Goal: Task Accomplishment & Management: Use online tool/utility

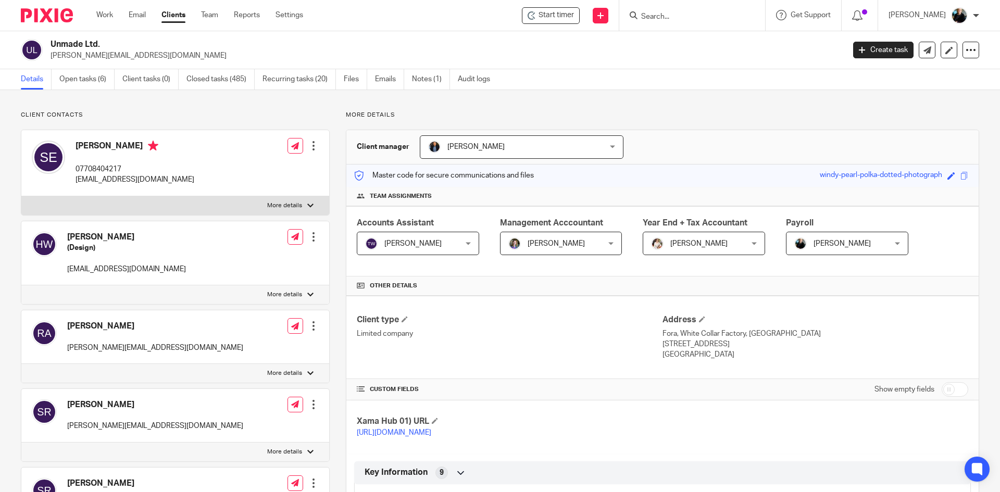
click at [661, 18] on input "Search" at bounding box center [687, 17] width 94 height 9
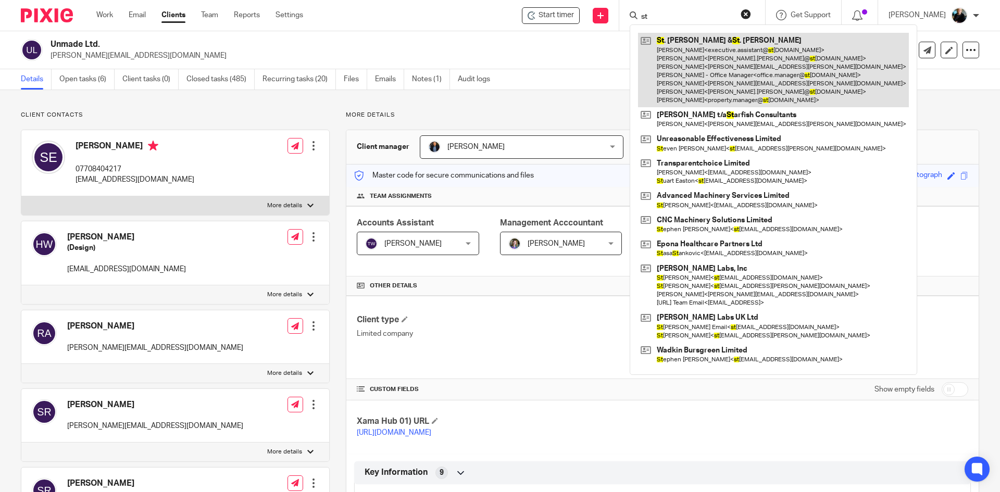
type input "st"
click at [746, 84] on link at bounding box center [773, 70] width 271 height 74
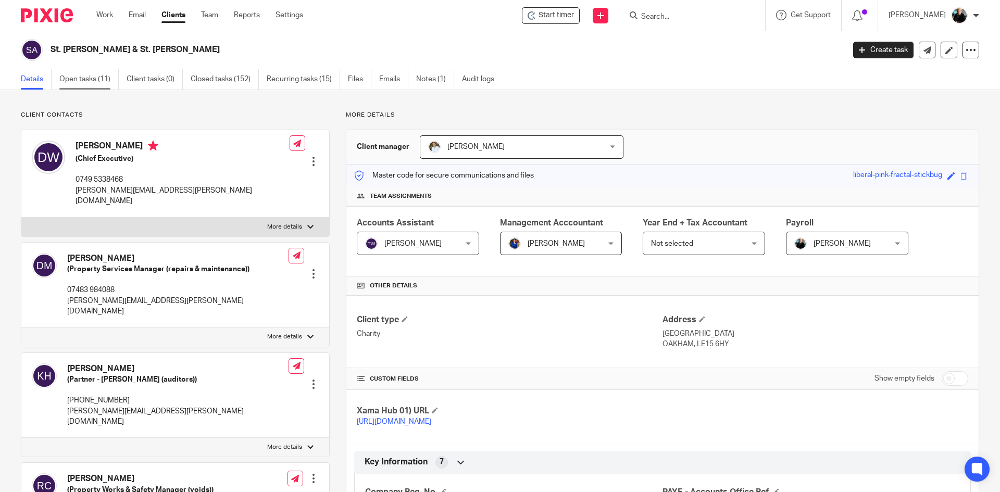
click at [78, 77] on link "Open tasks (11)" at bounding box center [88, 79] width 59 height 20
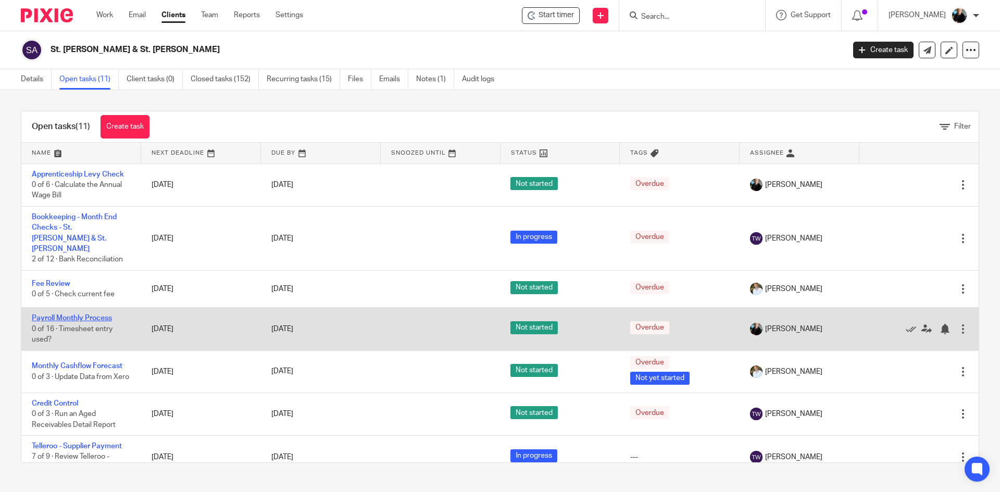
click at [99, 315] on link "Payroll Monthly Process" at bounding box center [72, 318] width 80 height 7
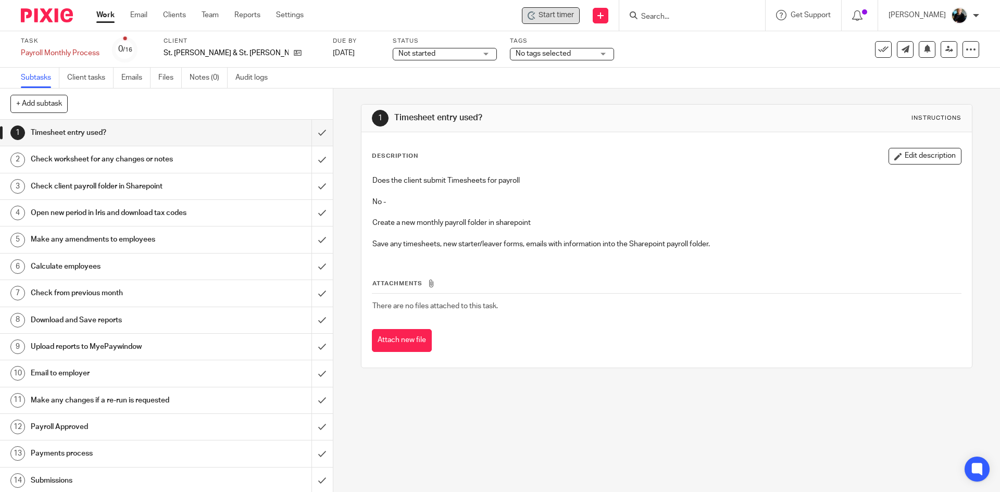
click at [565, 20] on span "Start timer" at bounding box center [556, 15] width 35 height 11
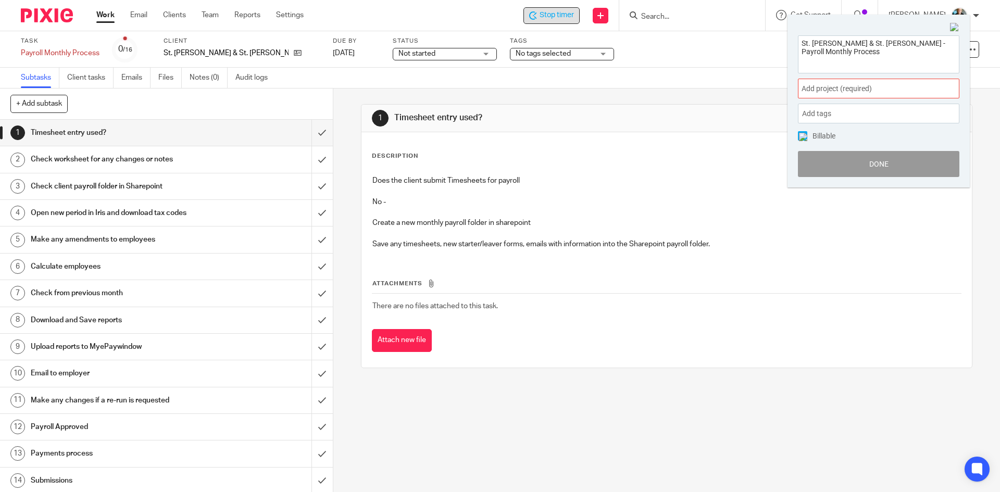
click at [848, 90] on span "Add project (required) :" at bounding box center [867, 88] width 131 height 11
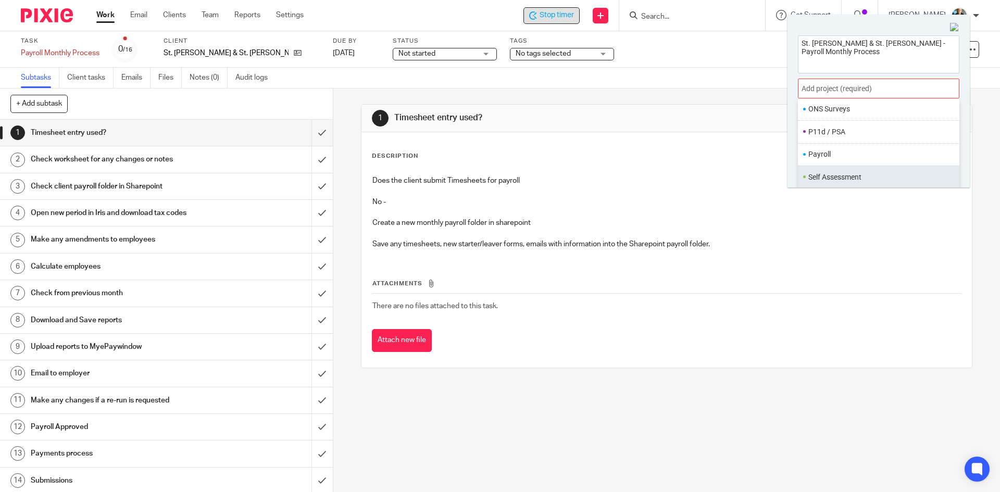
scroll to position [390, 0]
click at [825, 133] on li "Payroll" at bounding box center [876, 137] width 136 height 11
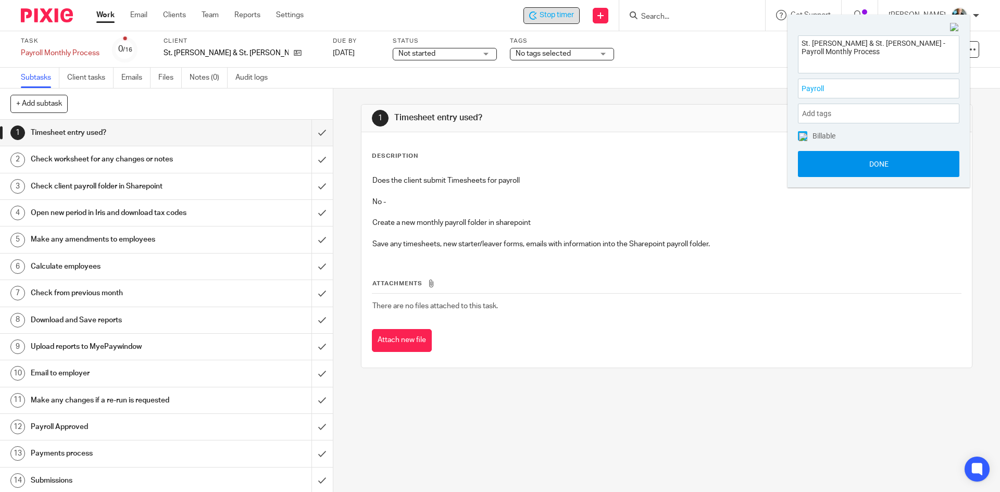
click at [891, 167] on button "Done" at bounding box center [878, 164] width 161 height 26
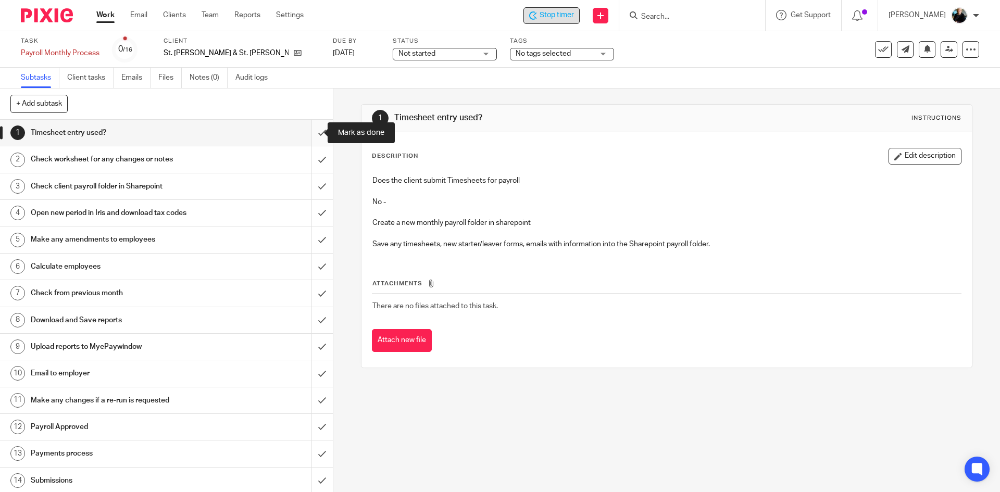
click at [315, 133] on input "submit" at bounding box center [166, 133] width 333 height 26
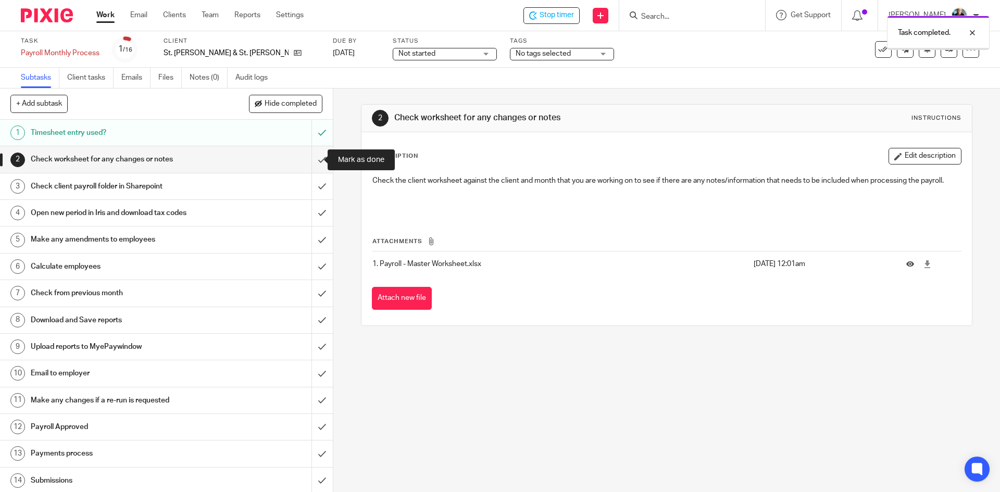
click at [315, 159] on input "submit" at bounding box center [166, 159] width 333 height 26
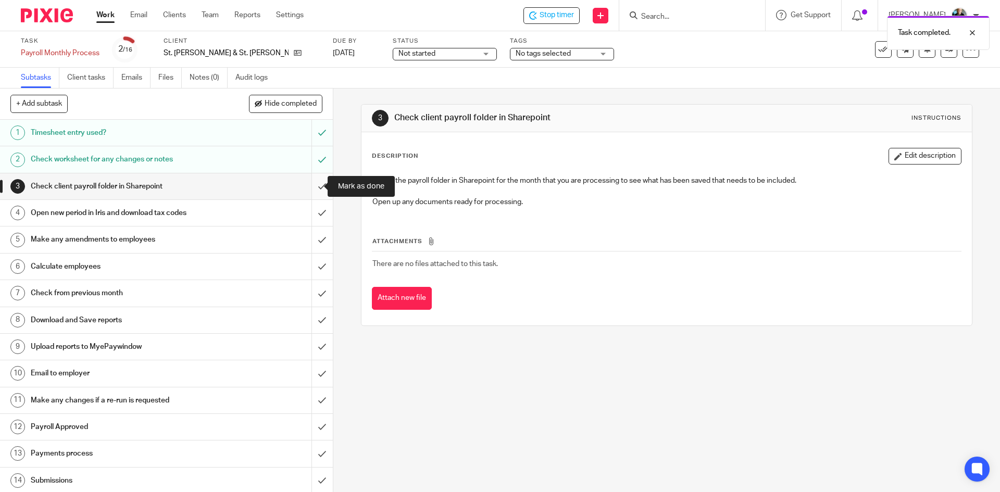
click at [315, 188] on input "submit" at bounding box center [166, 186] width 333 height 26
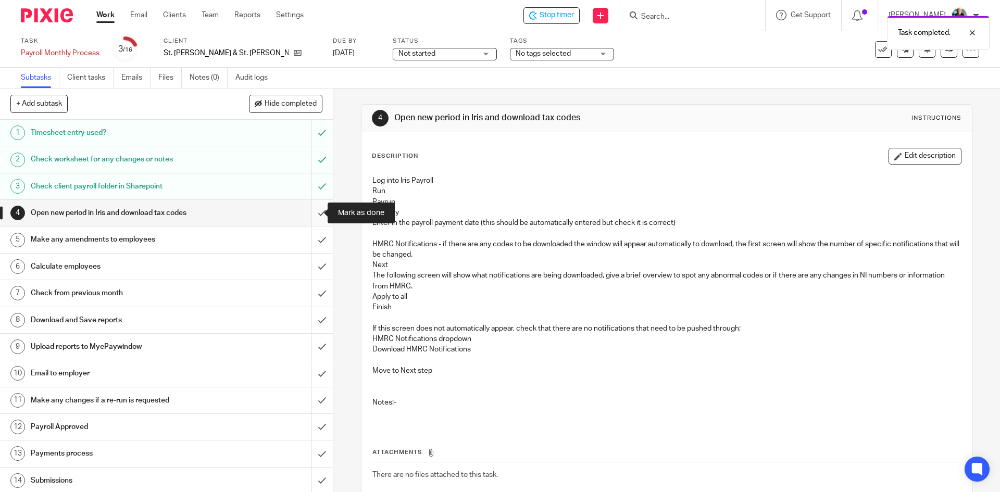
click at [312, 215] on input "submit" at bounding box center [166, 213] width 333 height 26
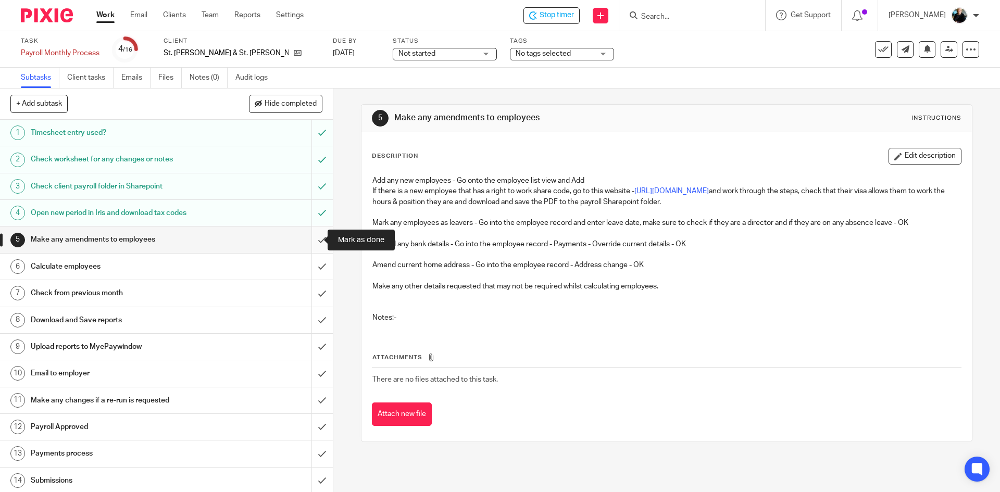
click at [312, 240] on input "submit" at bounding box center [166, 240] width 333 height 26
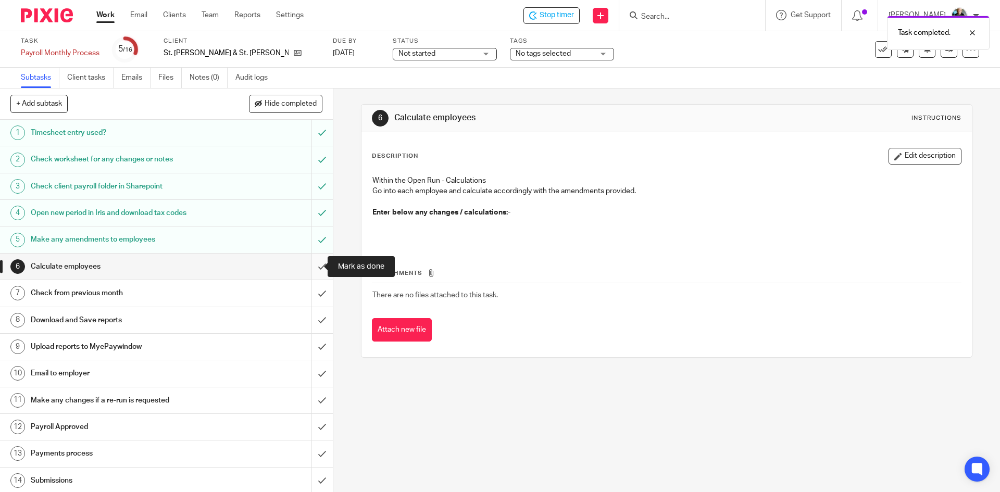
click at [312, 266] on input "submit" at bounding box center [166, 267] width 333 height 26
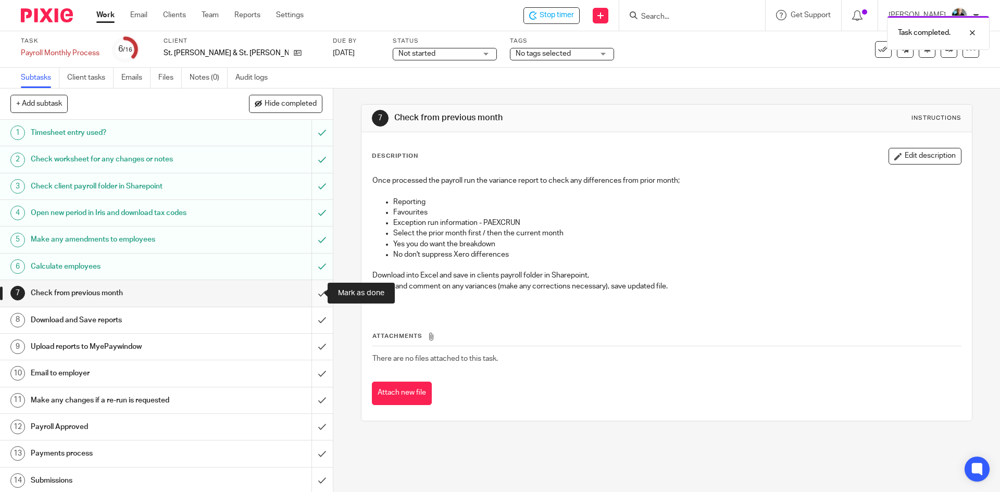
click at [312, 292] on input "submit" at bounding box center [166, 293] width 333 height 26
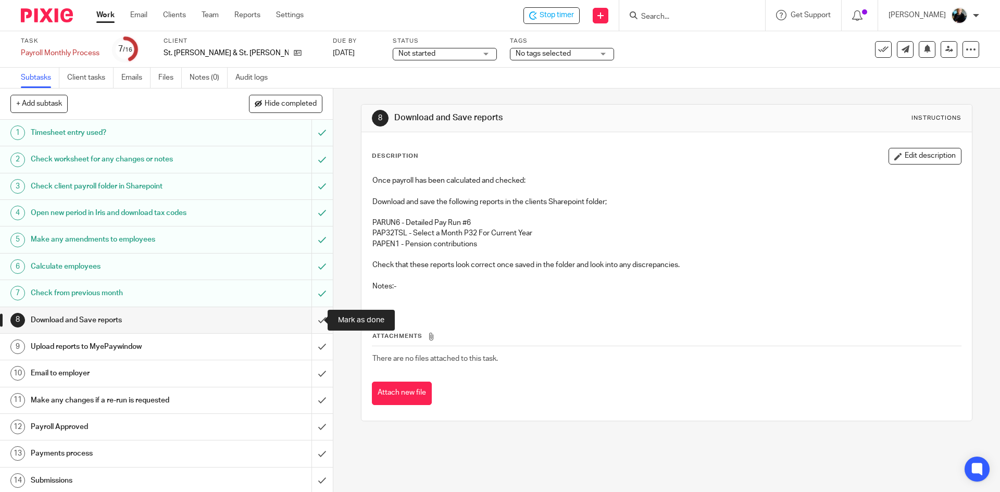
click at [318, 318] on input "submit" at bounding box center [166, 320] width 333 height 26
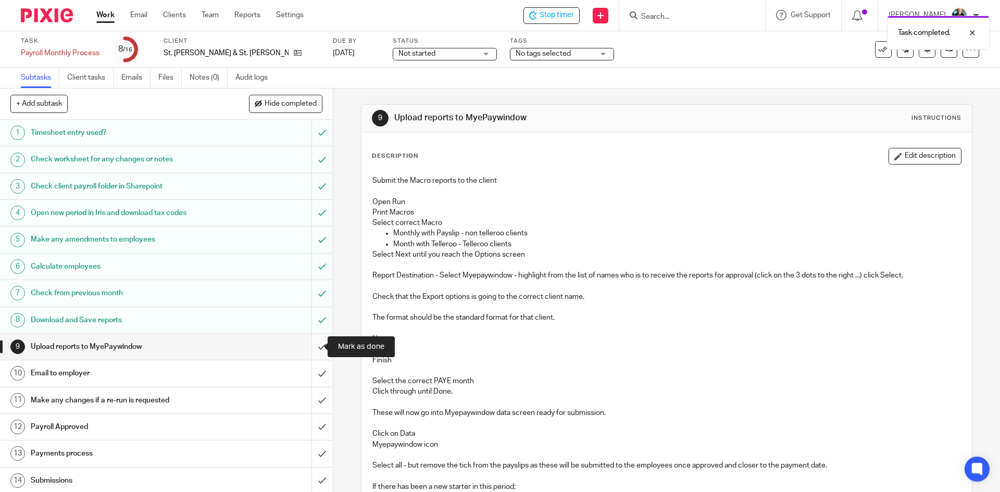
click at [310, 348] on input "submit" at bounding box center [166, 347] width 333 height 26
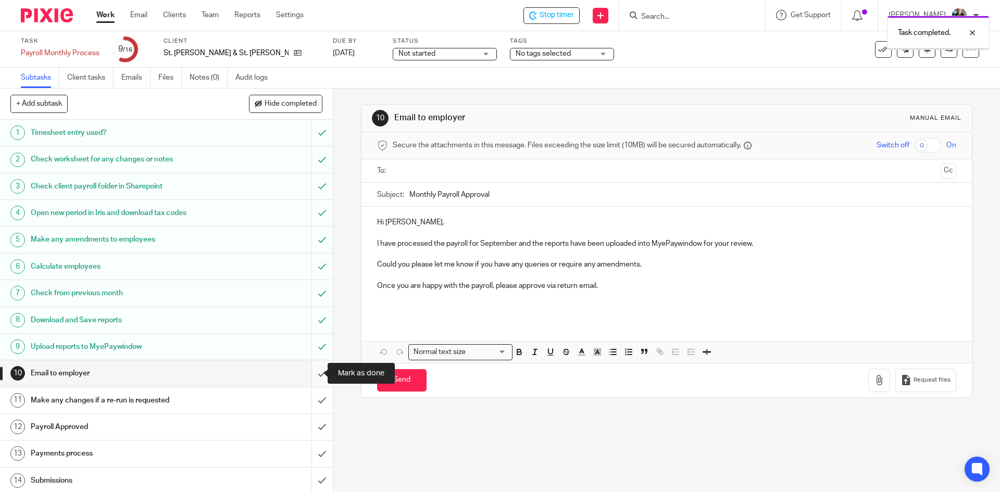
click at [311, 372] on input "submit" at bounding box center [166, 373] width 333 height 26
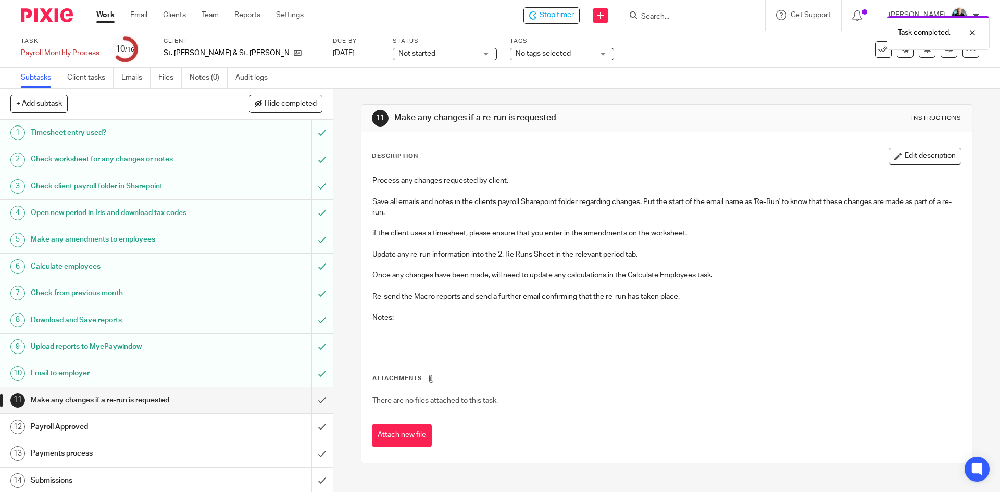
click at [551, 20] on div "Task completed." at bounding box center [745, 30] width 490 height 40
click at [559, 17] on div "Task completed." at bounding box center [745, 30] width 490 height 40
click at [670, 15] on div "Task completed." at bounding box center [745, 30] width 490 height 40
click at [677, 19] on input "Search" at bounding box center [687, 17] width 94 height 9
click at [565, 15] on span "Stop timer" at bounding box center [557, 15] width 34 height 11
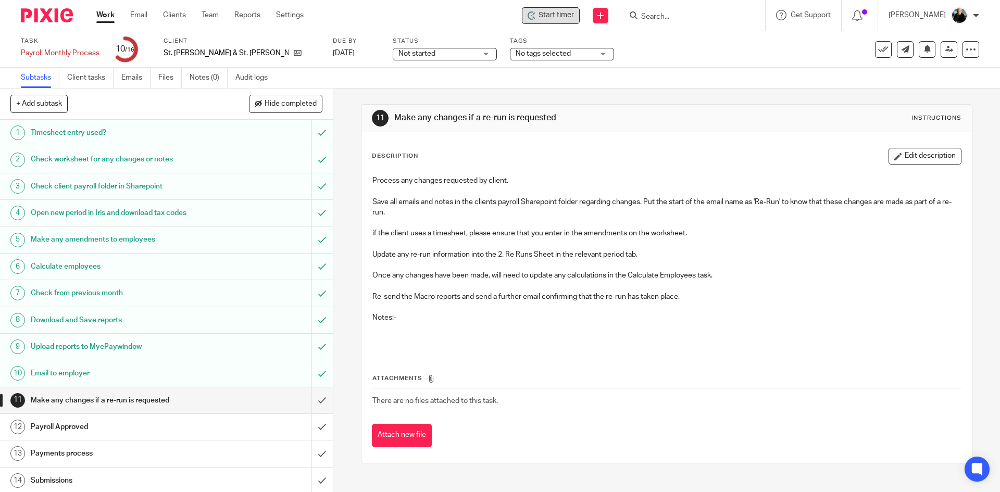
click at [666, 11] on form at bounding box center [695, 15] width 111 height 13
click at [659, 17] on input "Search" at bounding box center [687, 17] width 94 height 9
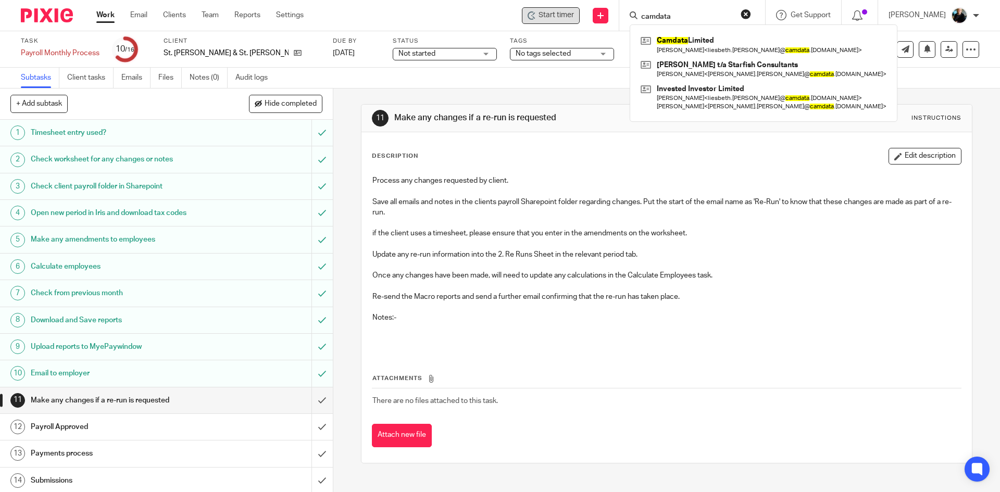
type input "camdata"
click button "submit" at bounding box center [0, 0] width 0 height 0
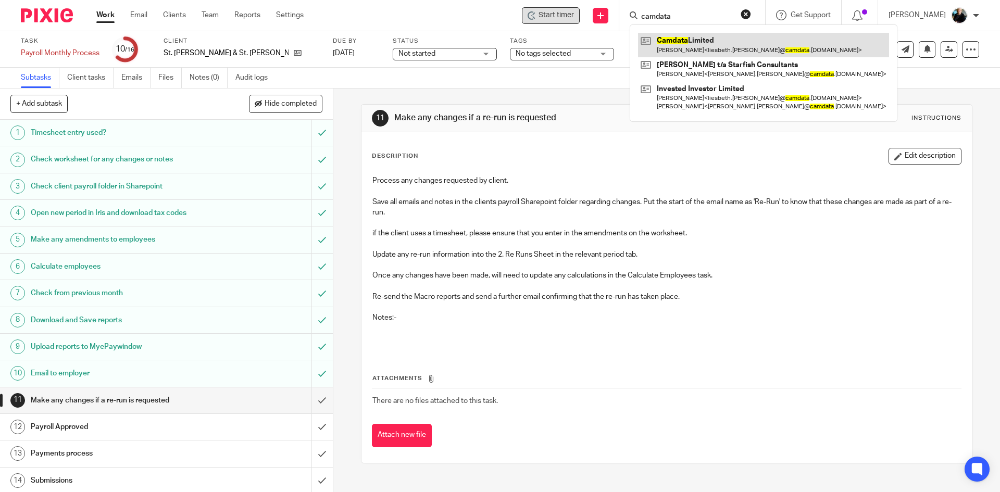
click at [658, 46] on link at bounding box center [763, 45] width 251 height 24
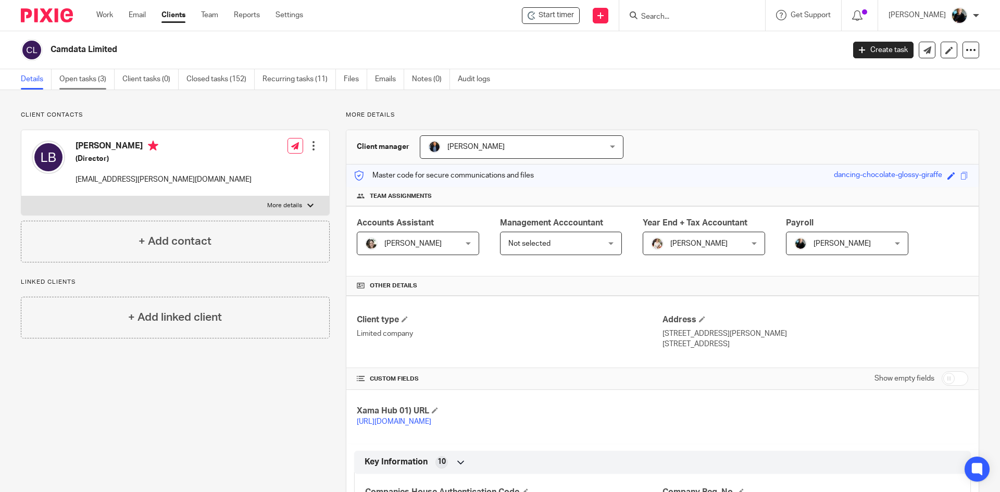
click at [78, 76] on link "Open tasks (3)" at bounding box center [86, 79] width 55 height 20
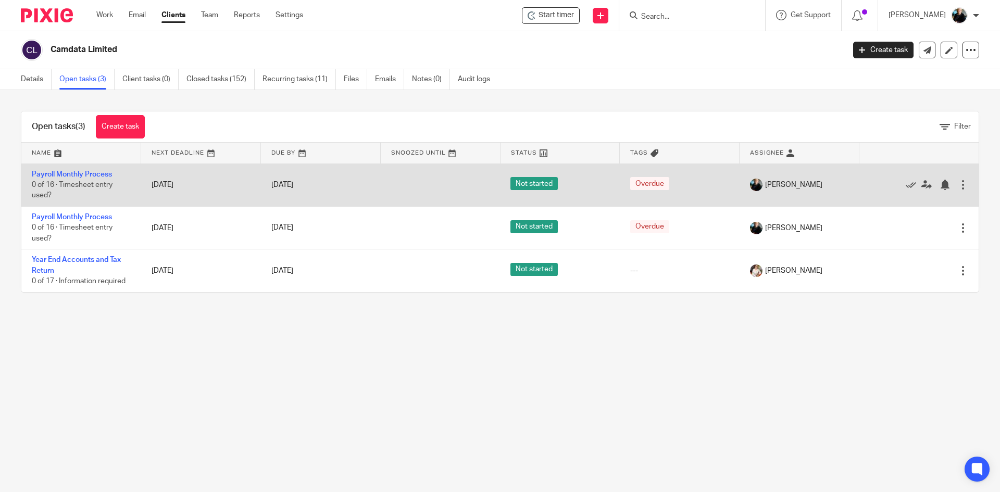
click at [94, 180] on td "Payroll Monthly Process 0 of 16 · Timesheet entry used?" at bounding box center [81, 185] width 120 height 43
click at [93, 179] on td "Payroll Monthly Process 0 of 16 · Timesheet entry used?" at bounding box center [81, 185] width 120 height 43
click at [92, 177] on link "Payroll Monthly Process" at bounding box center [72, 174] width 80 height 7
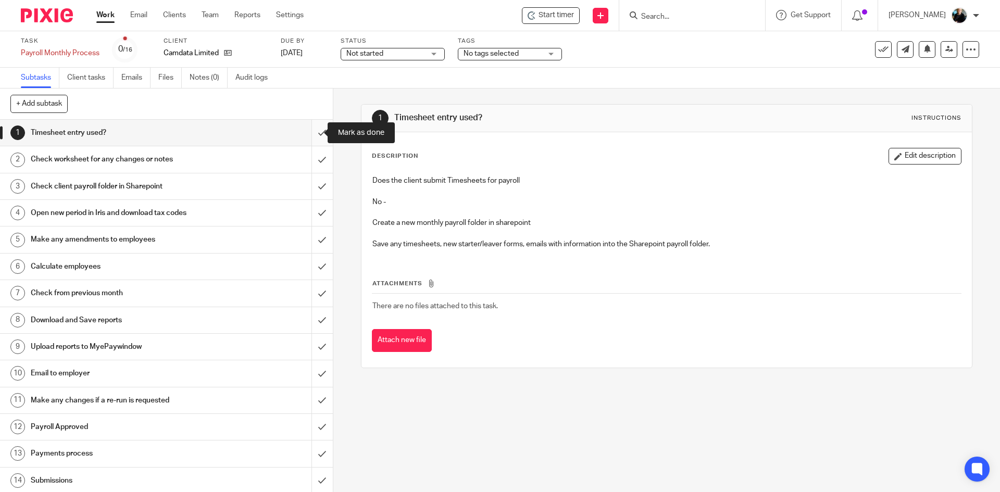
click at [309, 132] on input "submit" at bounding box center [166, 133] width 333 height 26
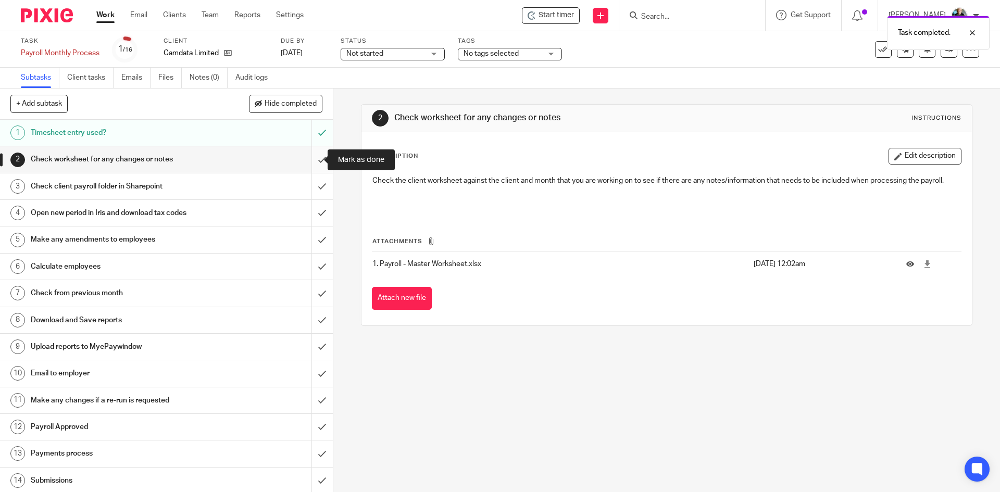
click at [314, 164] on input "submit" at bounding box center [166, 159] width 333 height 26
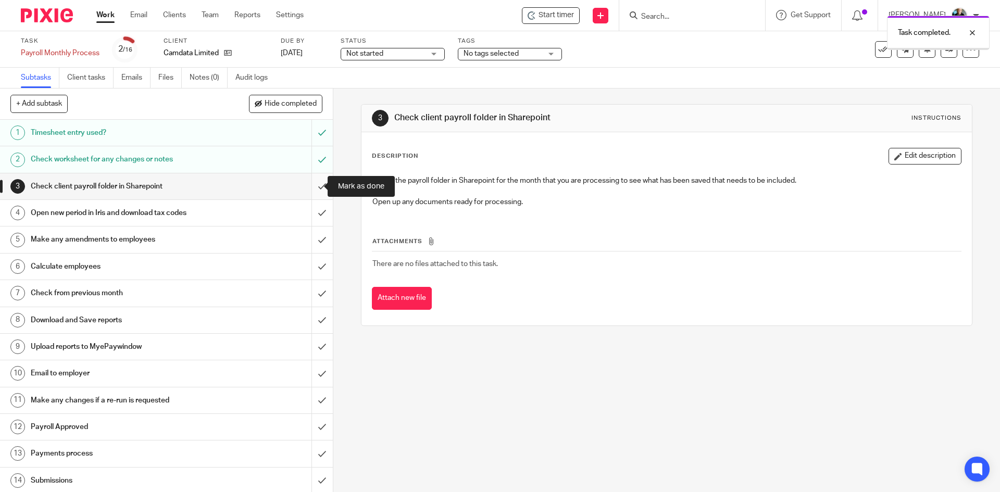
click at [313, 184] on input "submit" at bounding box center [166, 186] width 333 height 26
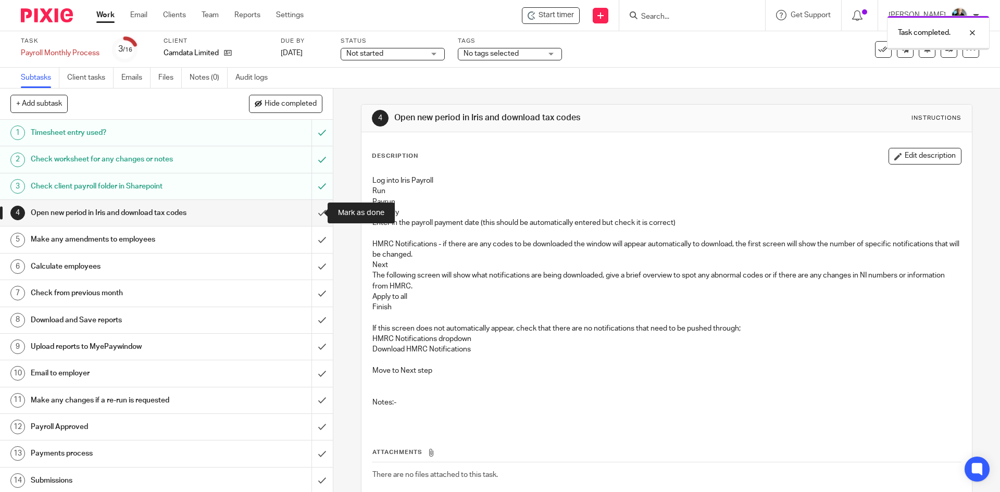
click at [312, 217] on input "submit" at bounding box center [166, 213] width 333 height 26
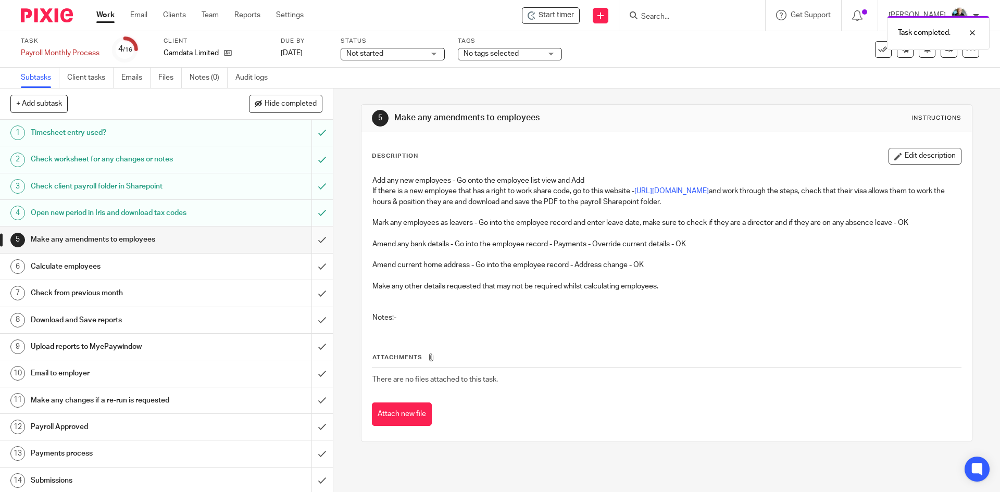
click at [311, 243] on input "submit" at bounding box center [166, 240] width 333 height 26
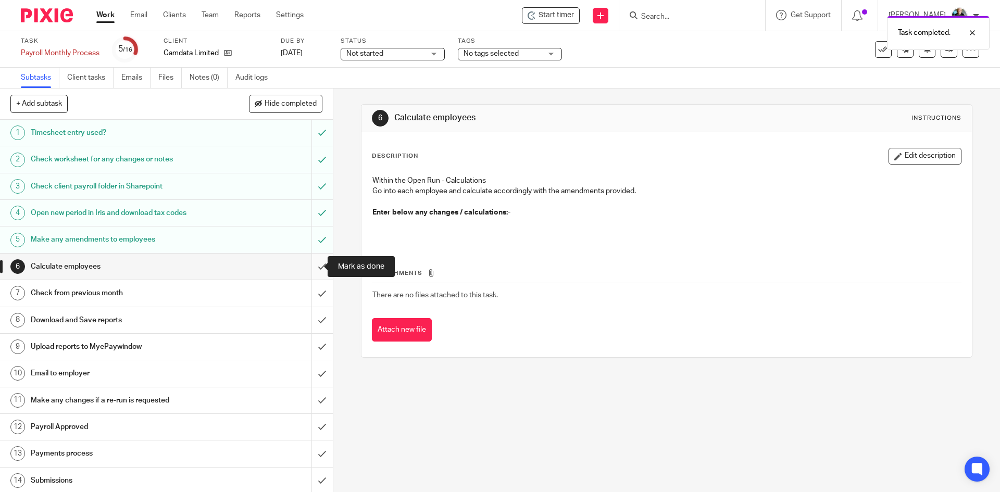
click at [307, 268] on input "submit" at bounding box center [166, 267] width 333 height 26
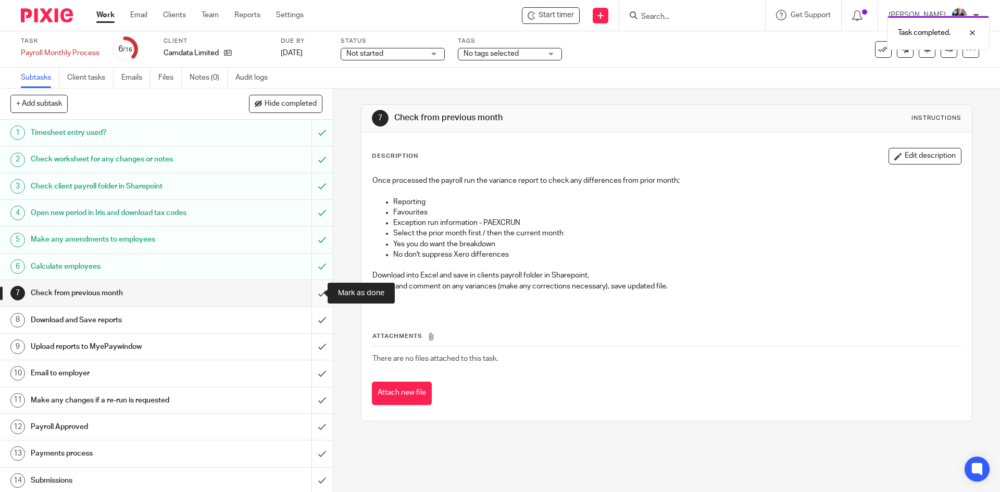
click at [308, 293] on input "submit" at bounding box center [166, 293] width 333 height 26
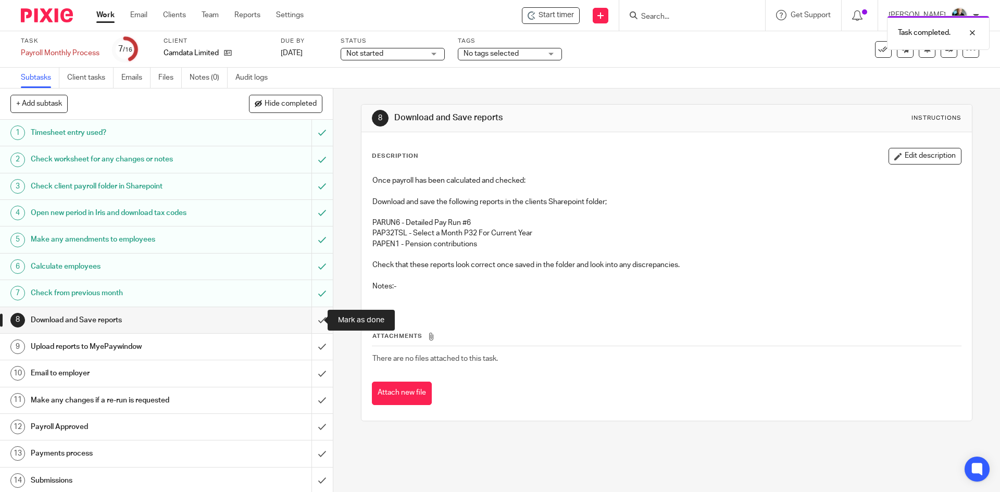
click at [308, 323] on input "submit" at bounding box center [166, 320] width 333 height 26
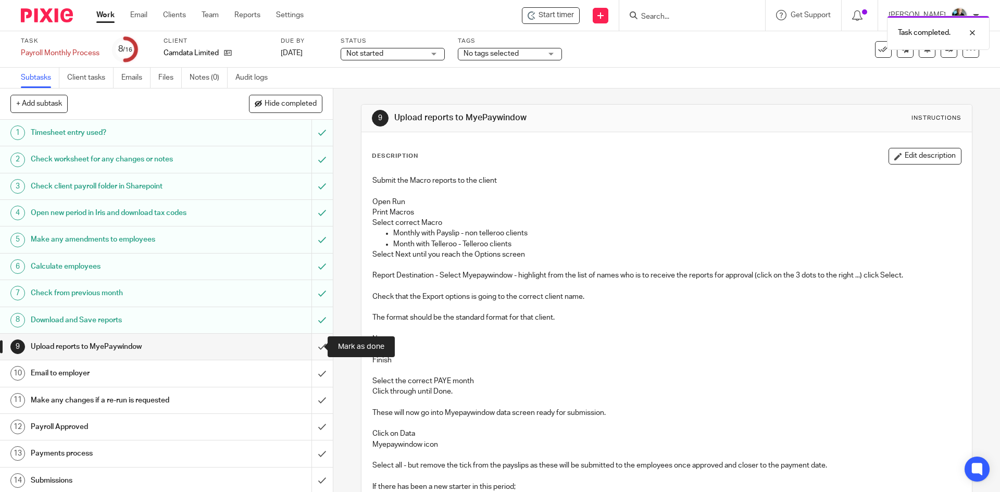
click at [312, 344] on input "submit" at bounding box center [166, 347] width 333 height 26
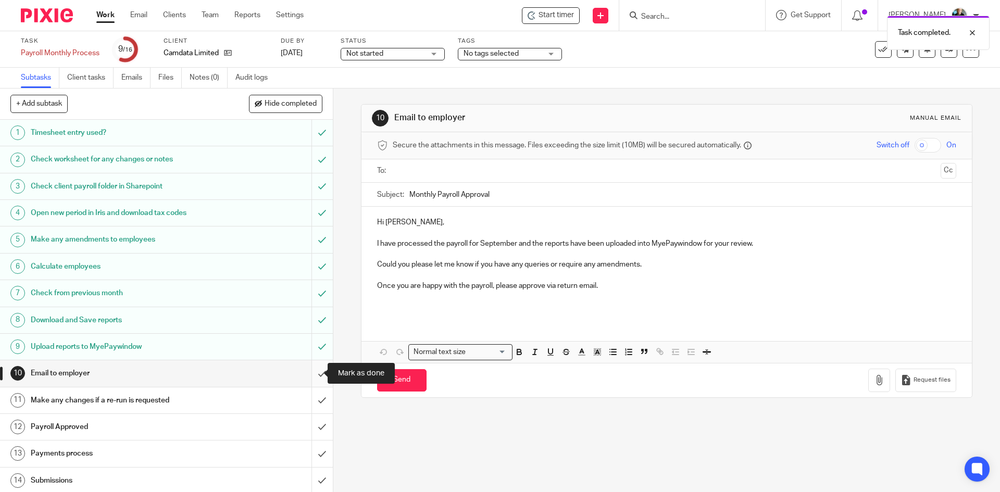
click at [313, 373] on input "submit" at bounding box center [166, 373] width 333 height 26
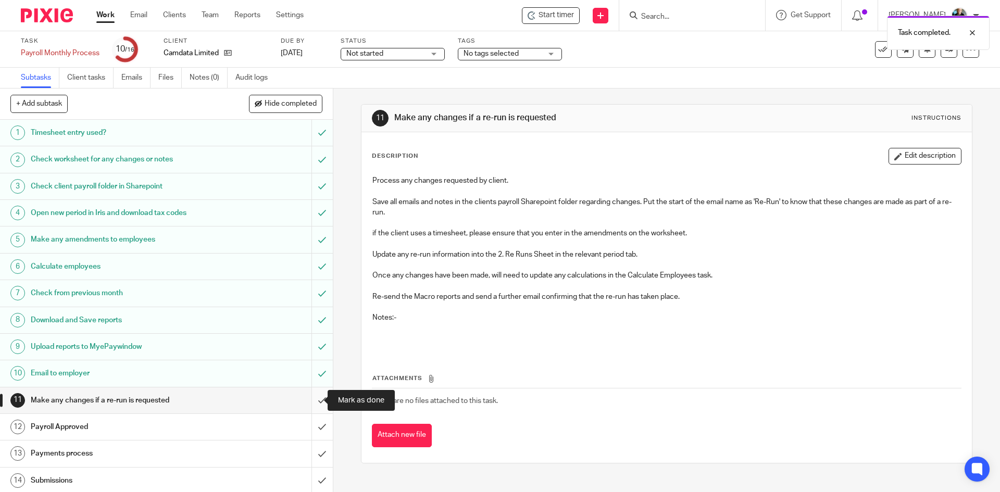
click at [313, 404] on input "submit" at bounding box center [166, 401] width 333 height 26
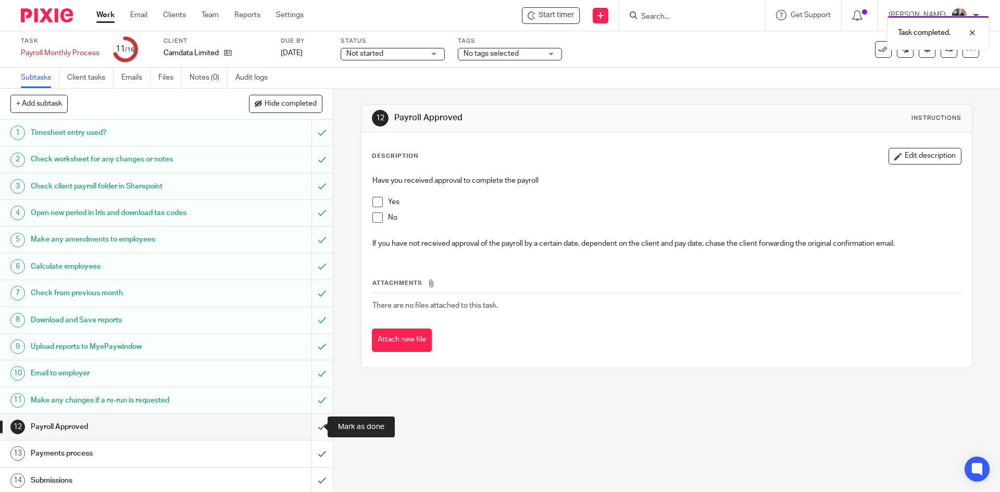
click at [307, 428] on input "submit" at bounding box center [166, 427] width 333 height 26
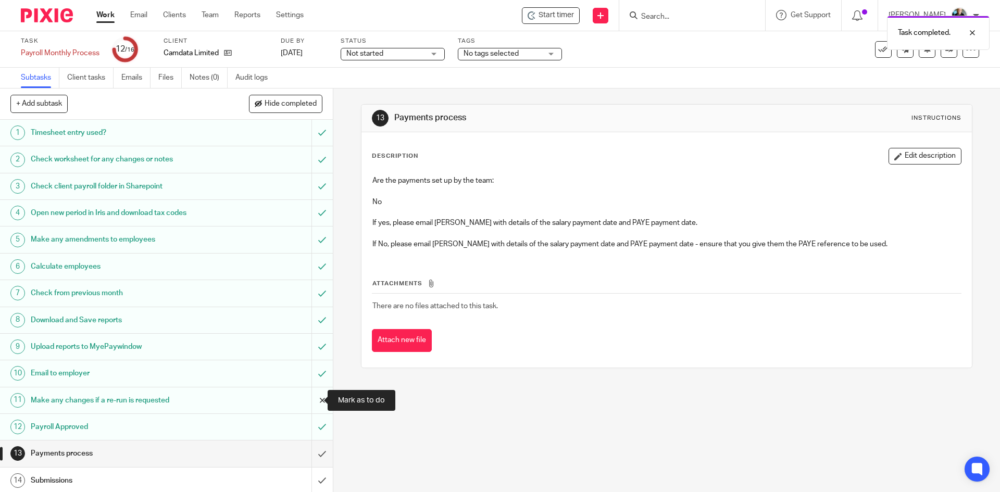
click at [313, 403] on input "submit" at bounding box center [166, 401] width 333 height 26
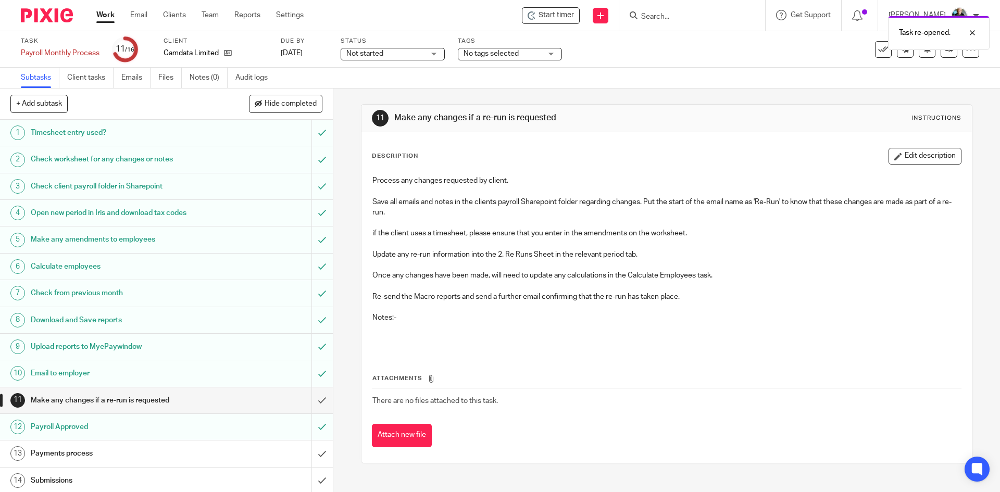
click at [209, 431] on div "Payroll Approved" at bounding box center [166, 427] width 270 height 16
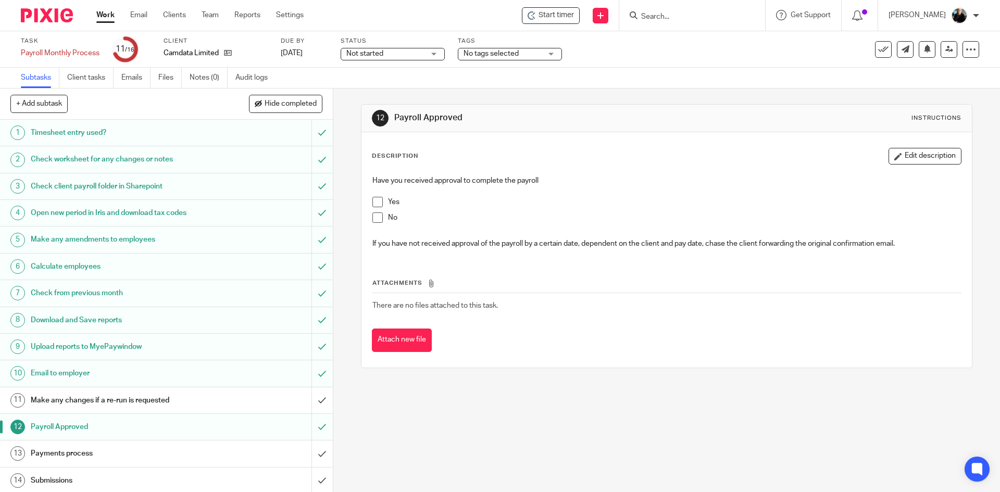
click at [373, 203] on span at bounding box center [377, 202] width 10 height 10
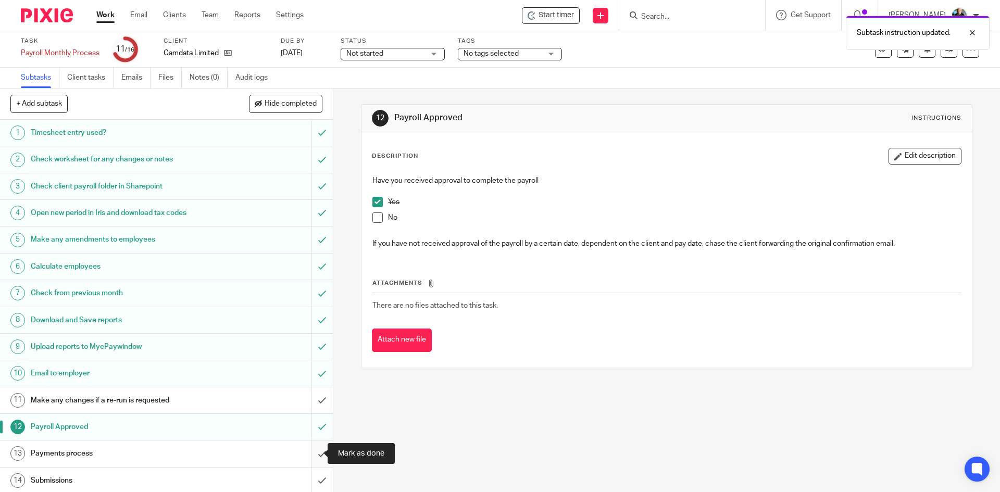
click at [310, 456] on input "submit" at bounding box center [166, 454] width 333 height 26
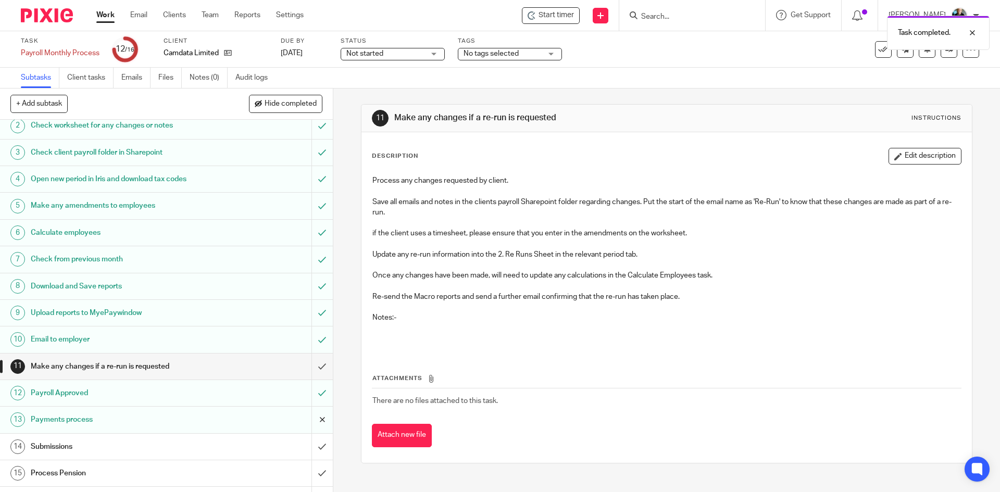
scroll to position [52, 0]
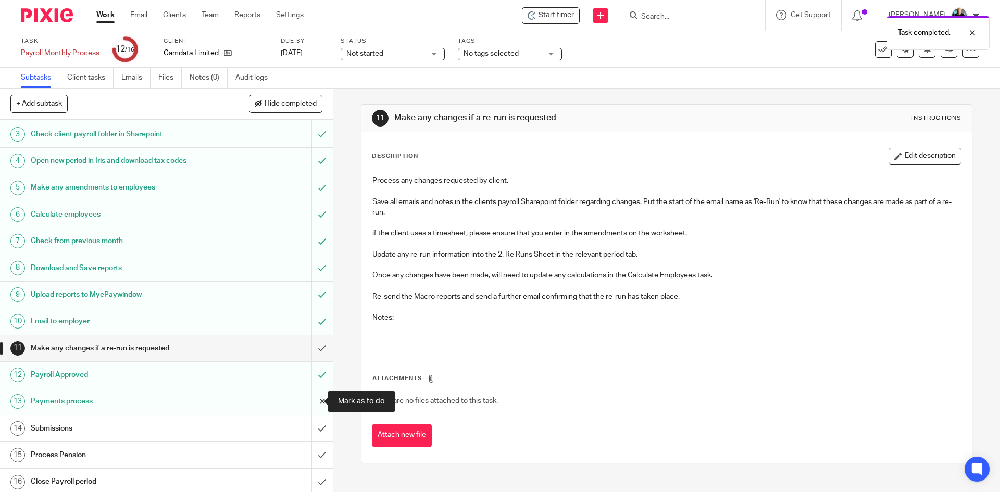
click at [311, 403] on input "submit" at bounding box center [166, 402] width 333 height 26
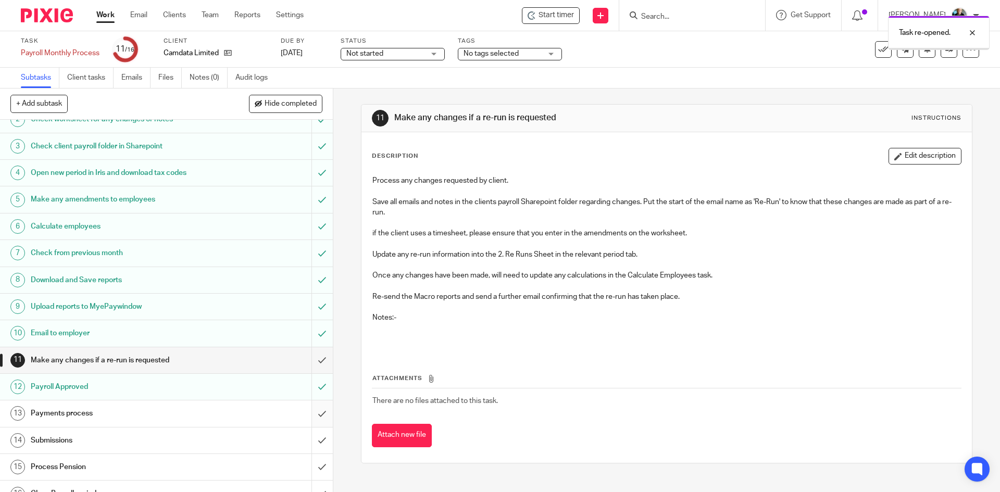
scroll to position [52, 0]
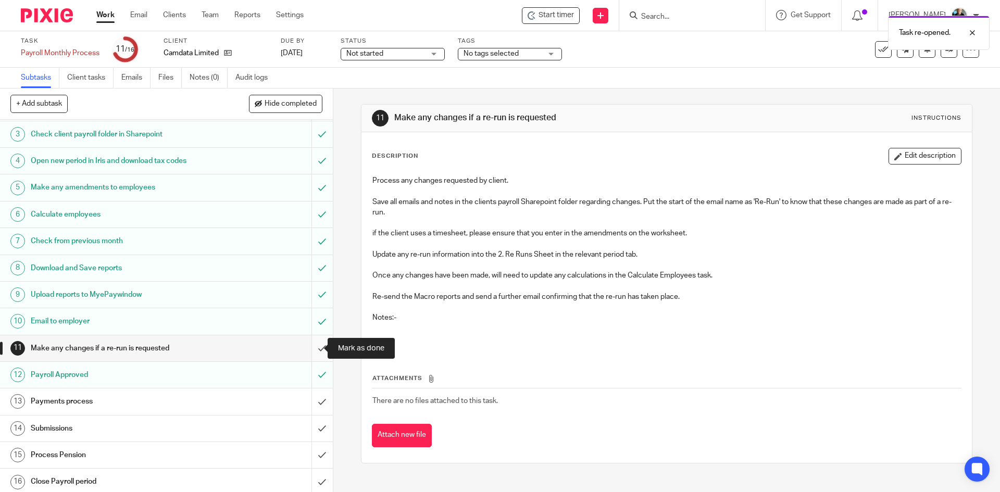
click at [314, 348] on input "submit" at bounding box center [166, 348] width 333 height 26
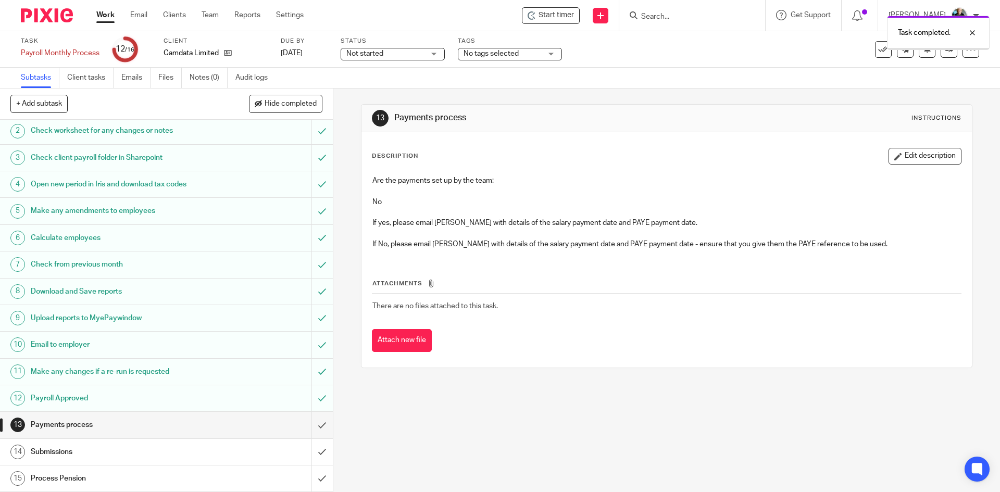
scroll to position [56, 0]
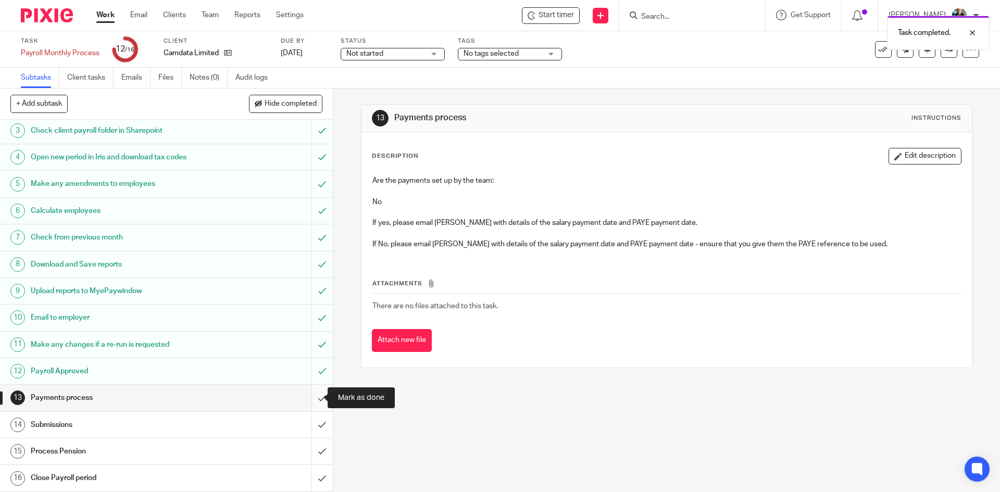
click at [311, 399] on input "submit" at bounding box center [166, 398] width 333 height 26
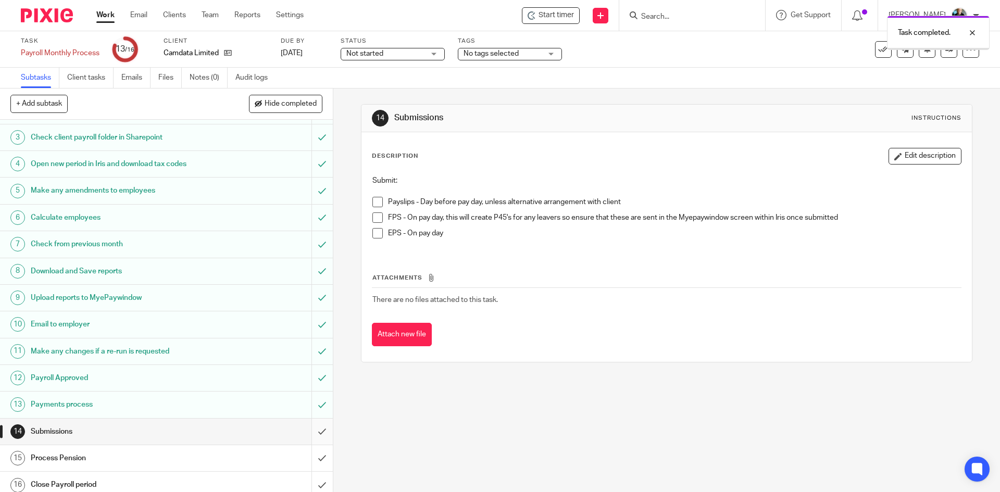
scroll to position [56, 0]
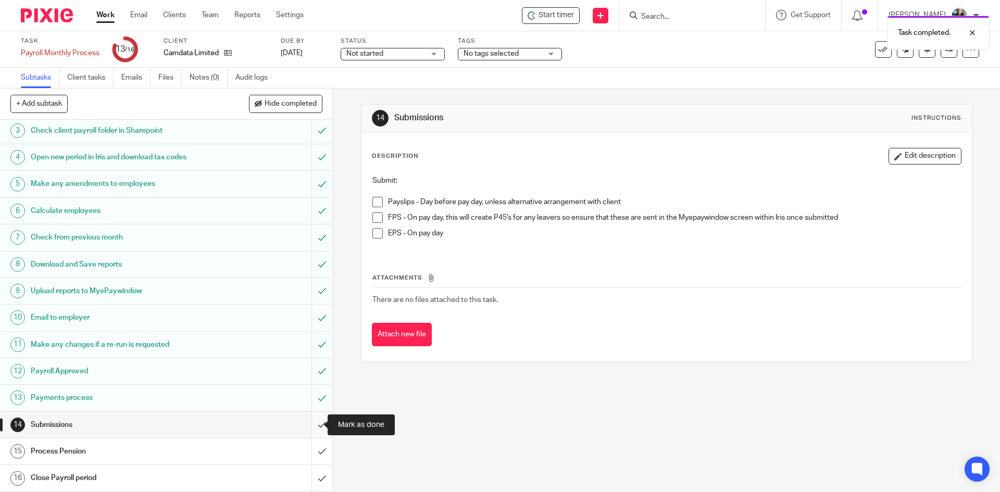
click at [308, 425] on input "submit" at bounding box center [166, 425] width 333 height 26
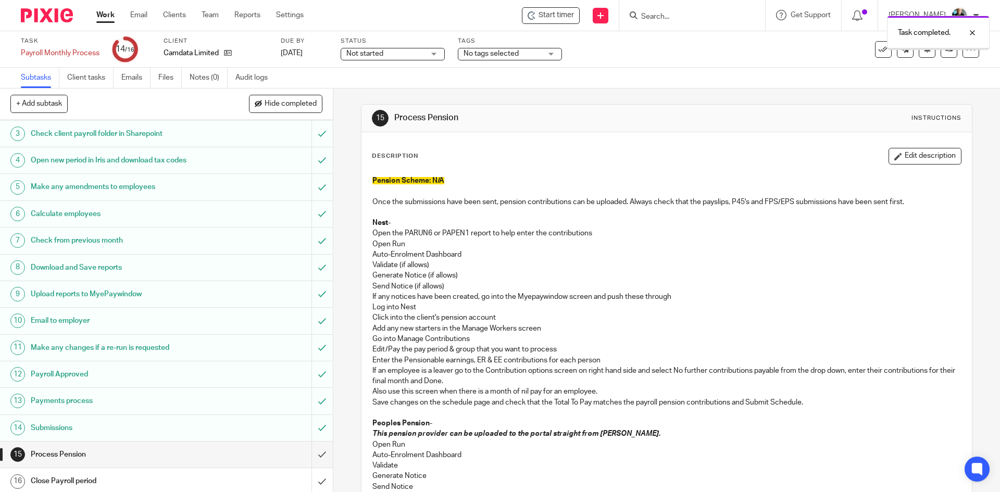
scroll to position [56, 0]
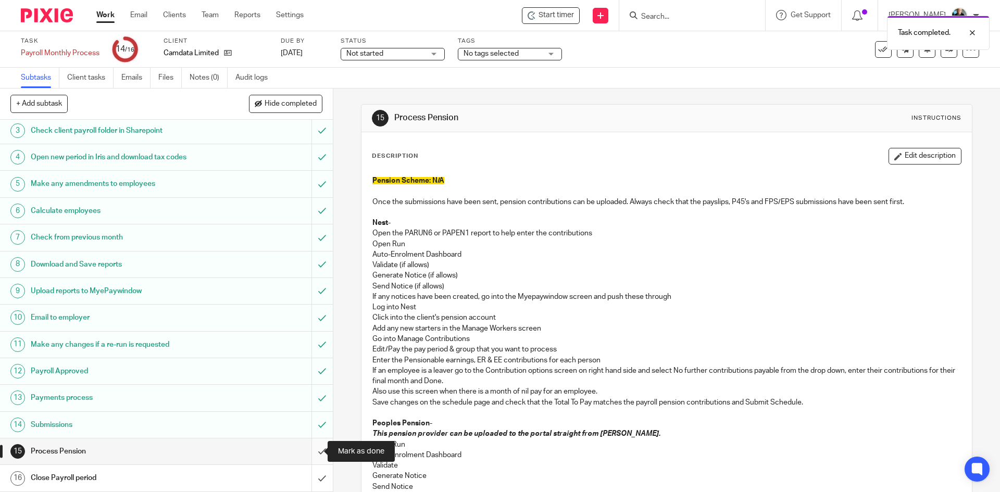
click at [310, 454] on input "submit" at bounding box center [166, 452] width 333 height 26
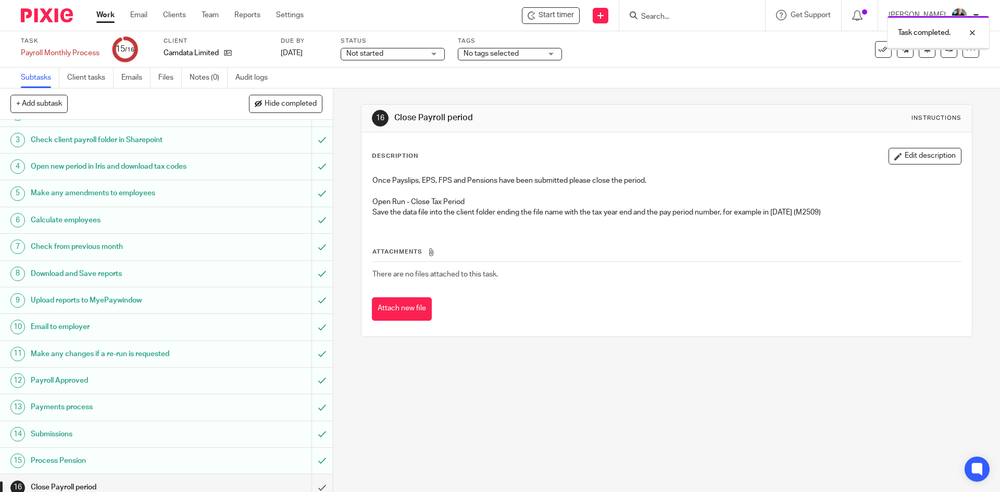
scroll to position [56, 0]
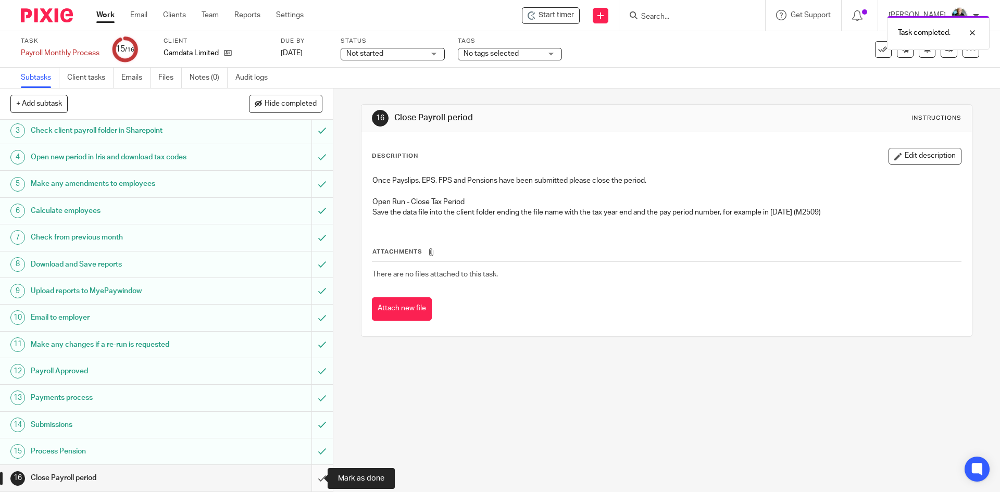
click at [313, 479] on input "submit" at bounding box center [166, 478] width 333 height 26
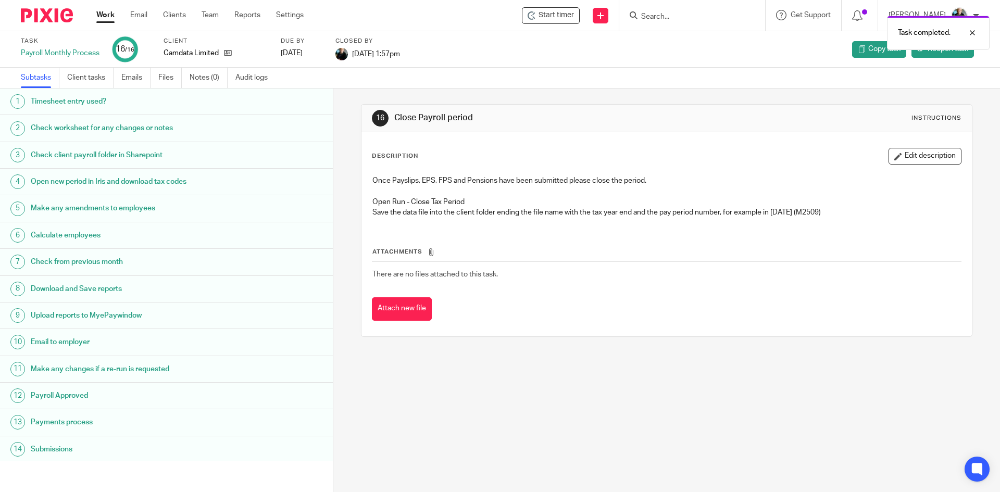
click at [688, 18] on div "Task completed." at bounding box center [745, 30] width 490 height 40
click at [682, 15] on div "Task completed." at bounding box center [745, 30] width 490 height 40
click at [668, 11] on div "Task completed." at bounding box center [745, 30] width 490 height 40
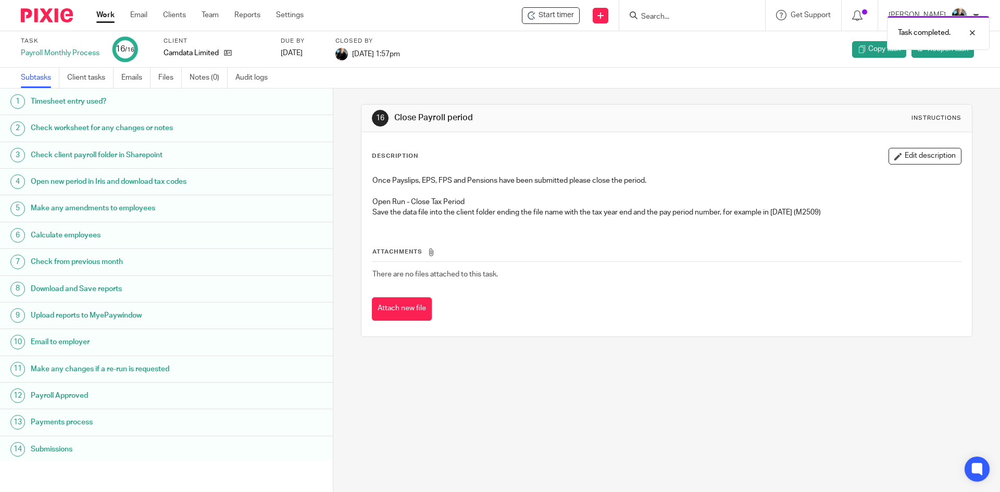
click at [667, 9] on form at bounding box center [695, 15] width 111 height 13
click at [683, 18] on input "Search" at bounding box center [687, 17] width 94 height 9
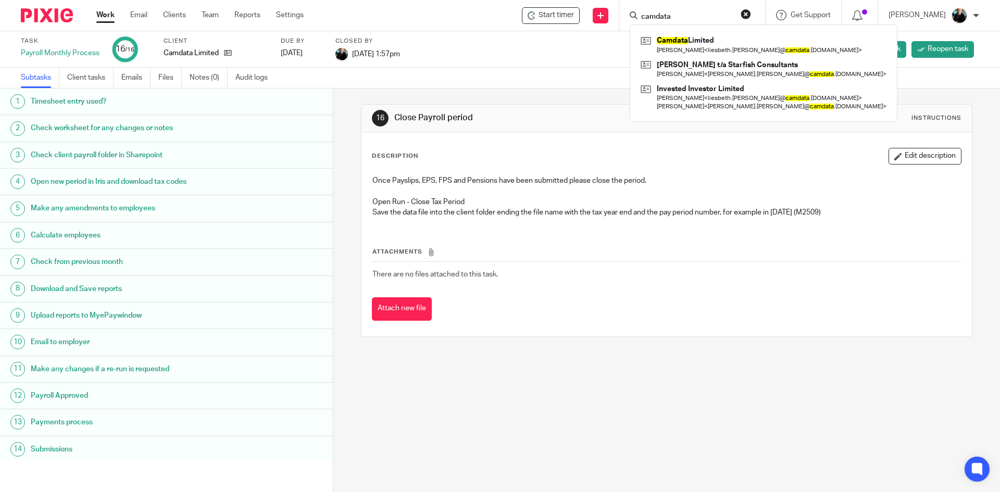
type input "camdata"
click button "submit" at bounding box center [0, 0] width 0 height 0
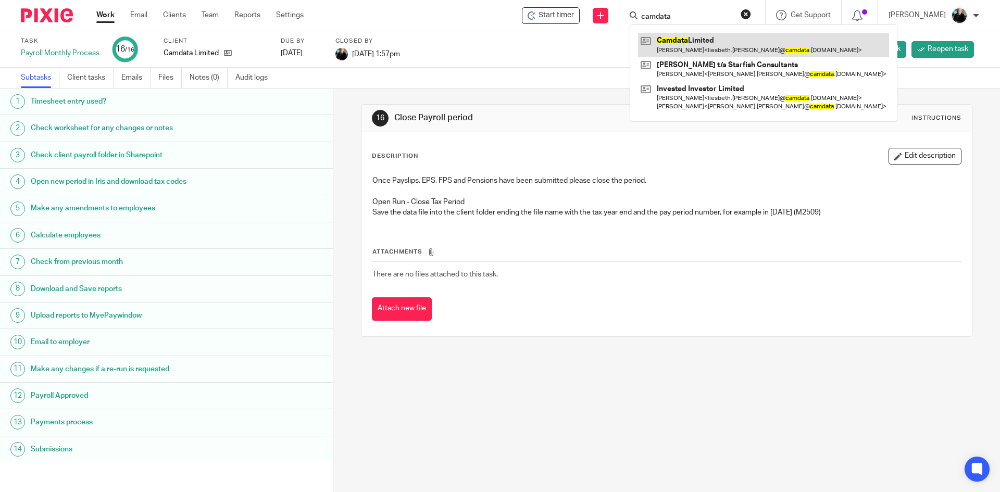
click at [690, 54] on link at bounding box center [763, 45] width 251 height 24
click at [688, 53] on link at bounding box center [763, 45] width 251 height 24
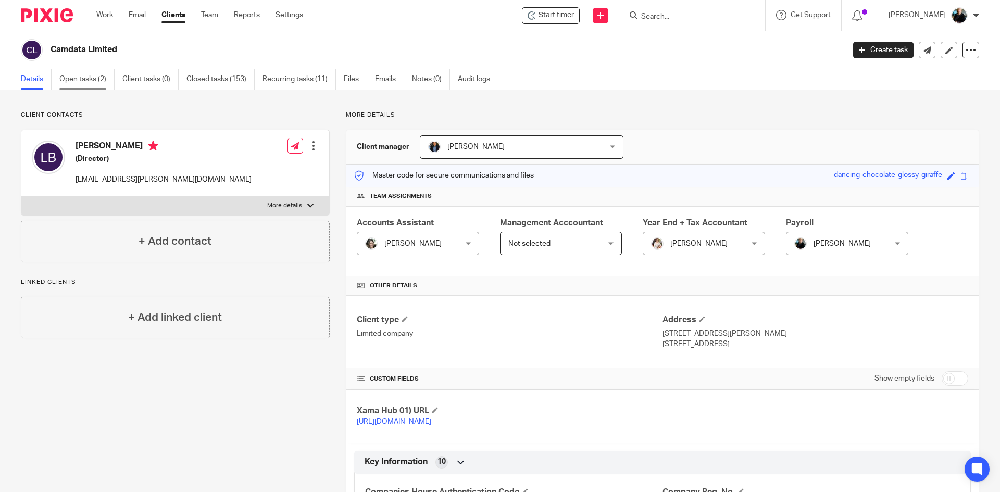
click at [74, 81] on link "Open tasks (2)" at bounding box center [86, 79] width 55 height 20
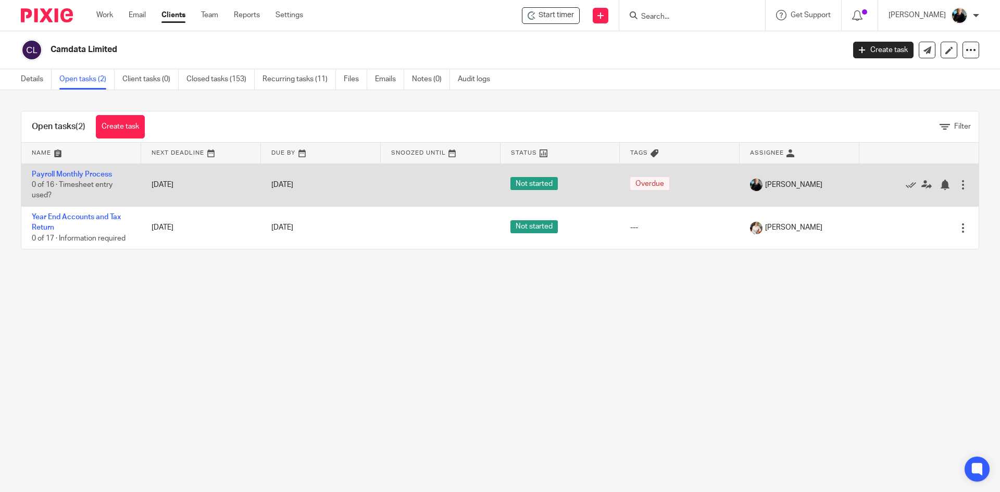
click at [70, 183] on span "0 of 16 · Timesheet entry used?" at bounding box center [72, 190] width 81 height 18
click at [70, 174] on link "Payroll Monthly Process" at bounding box center [72, 174] width 80 height 7
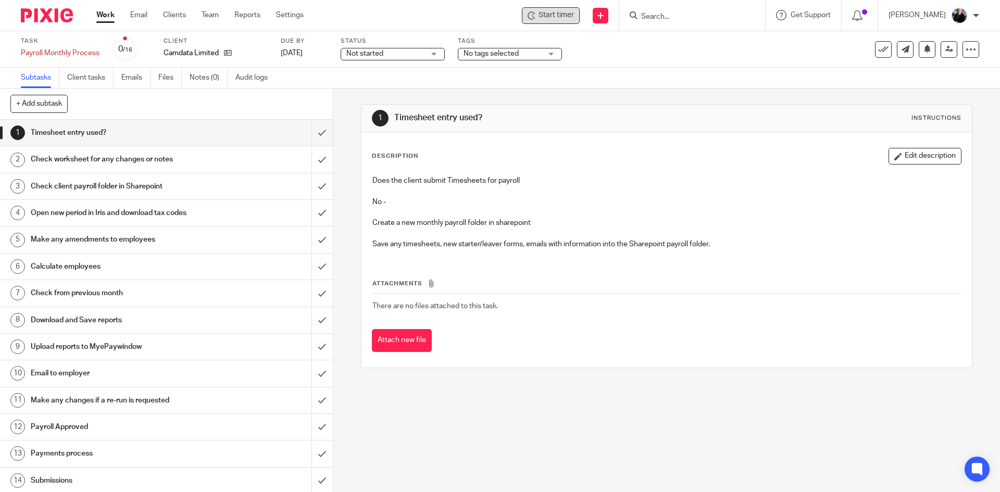
click at [547, 17] on span "Start timer" at bounding box center [556, 15] width 35 height 11
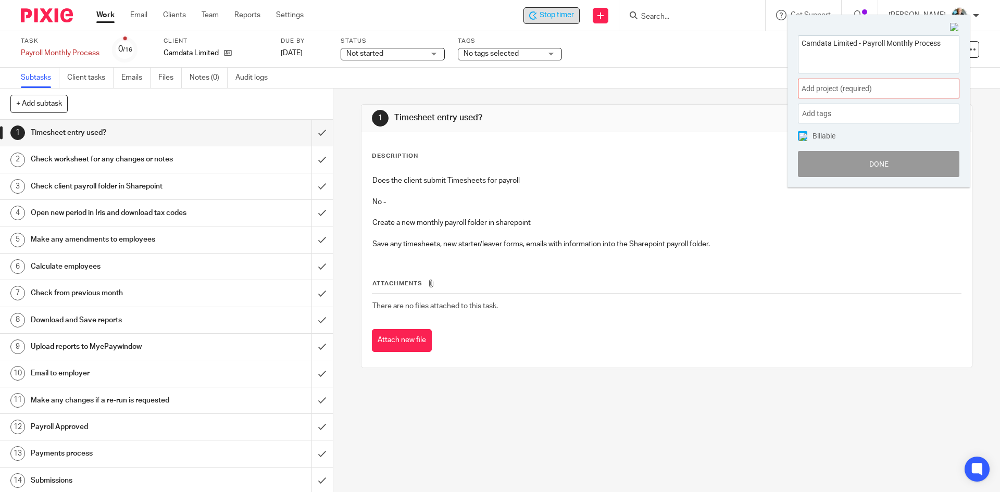
click at [863, 84] on span "Add project (required) :" at bounding box center [867, 88] width 131 height 11
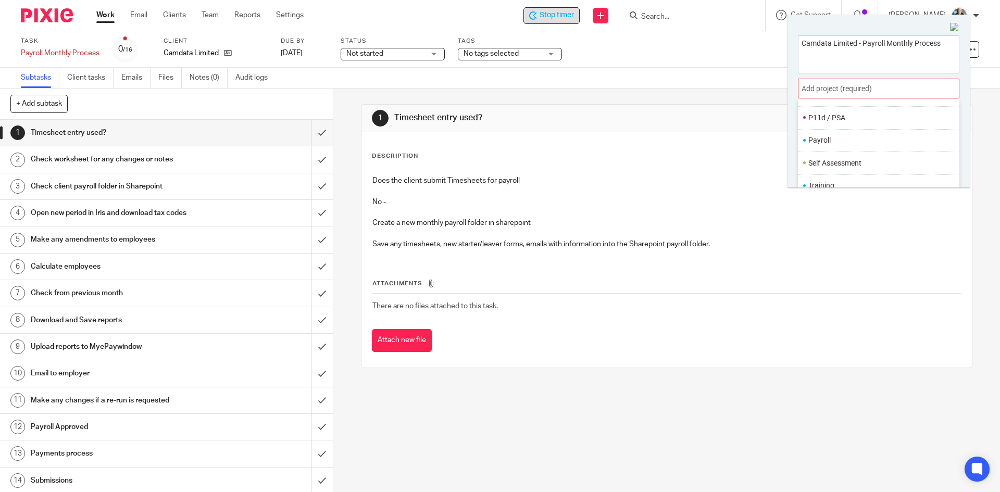
scroll to position [390, 0]
click at [829, 142] on li "Payroll" at bounding box center [876, 137] width 136 height 11
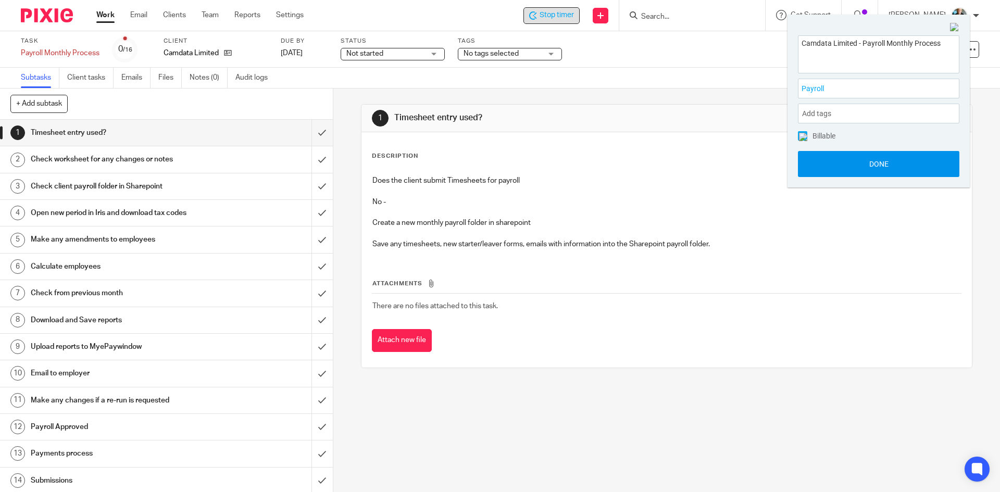
click at [892, 164] on button "Done" at bounding box center [878, 164] width 161 height 26
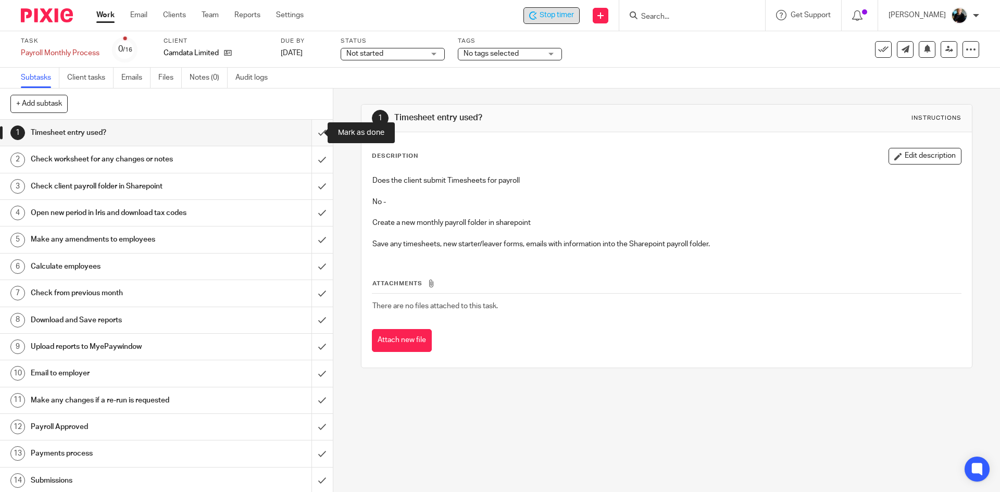
click at [312, 131] on input "submit" at bounding box center [166, 133] width 333 height 26
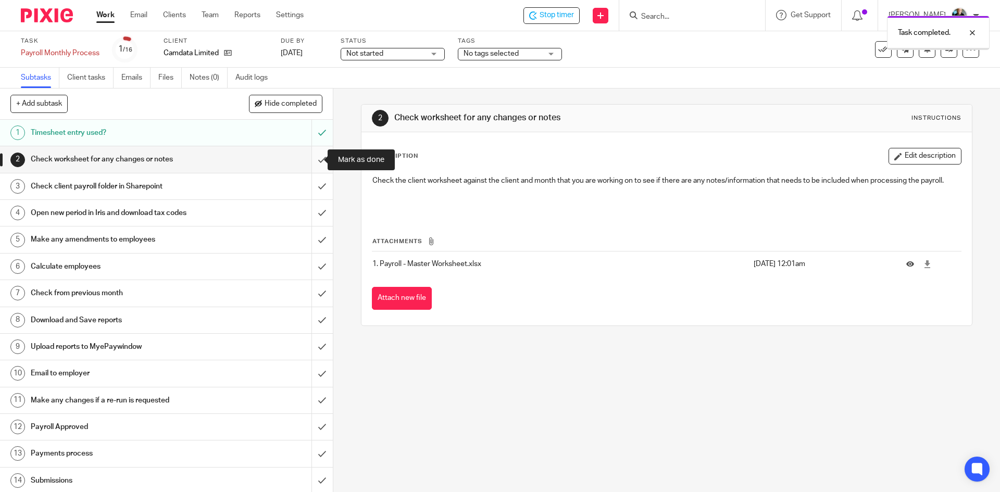
click at [311, 161] on input "submit" at bounding box center [166, 159] width 333 height 26
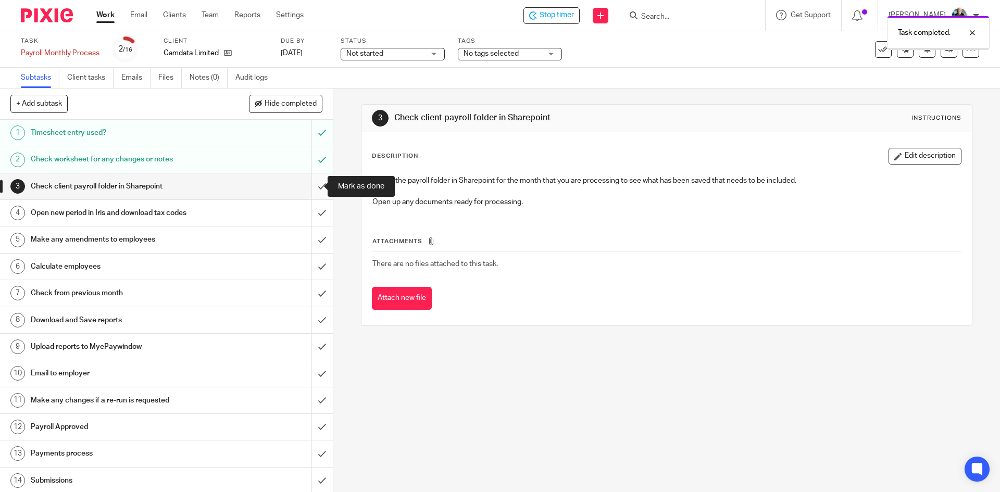
click at [315, 188] on input "submit" at bounding box center [166, 186] width 333 height 26
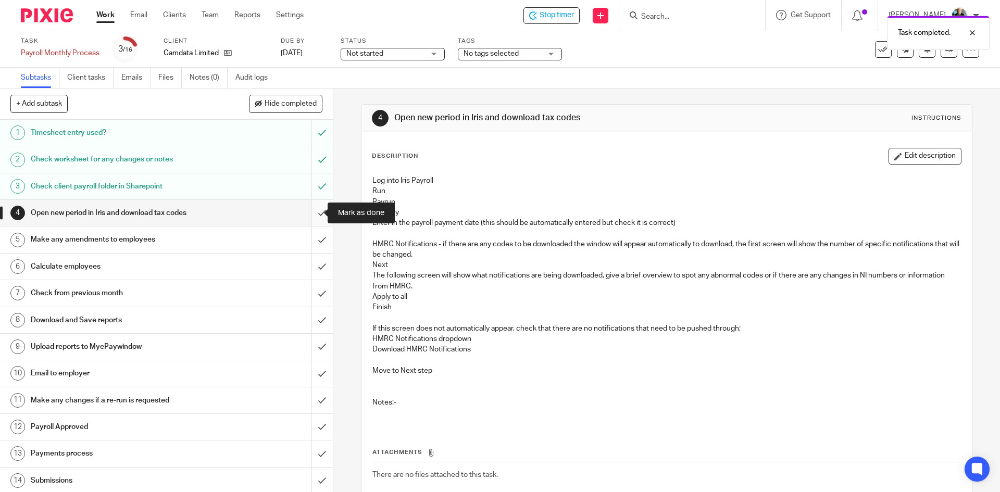
click at [314, 211] on input "submit" at bounding box center [166, 213] width 333 height 26
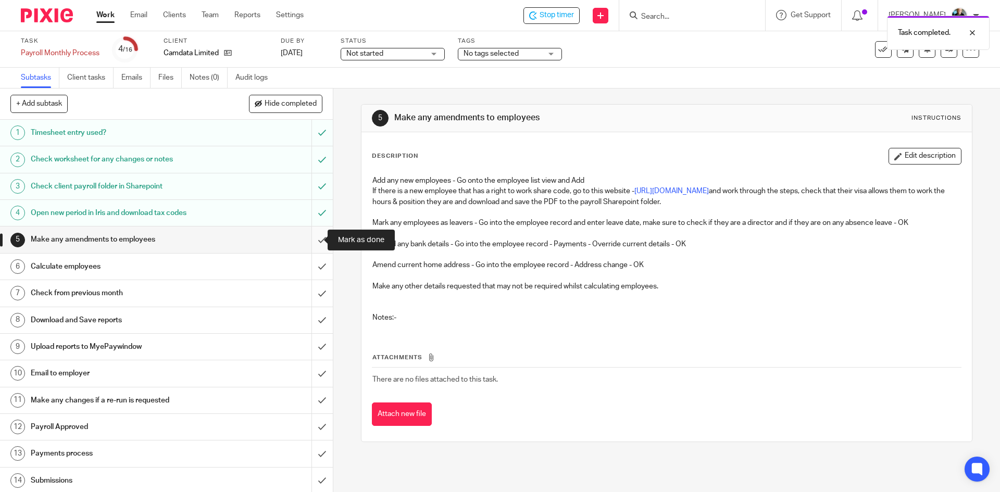
click at [308, 242] on input "submit" at bounding box center [166, 240] width 333 height 26
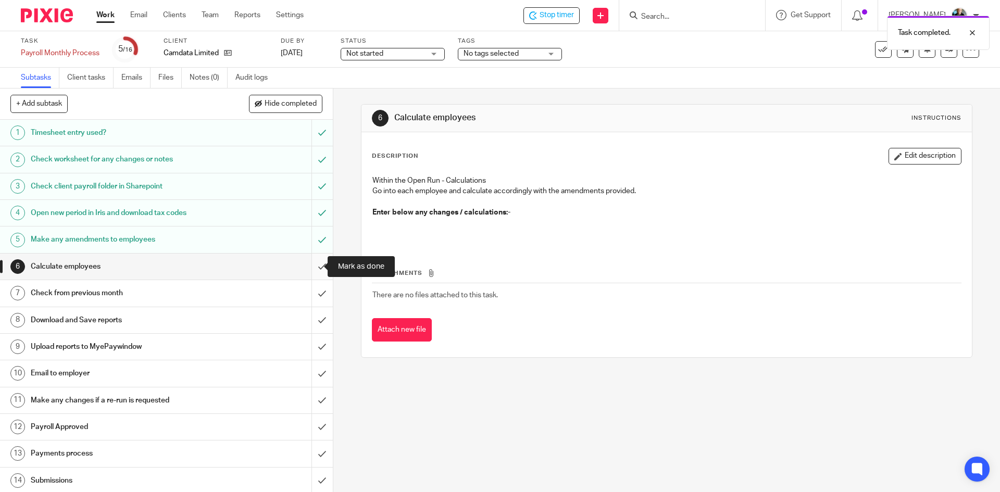
click at [311, 270] on input "submit" at bounding box center [166, 267] width 333 height 26
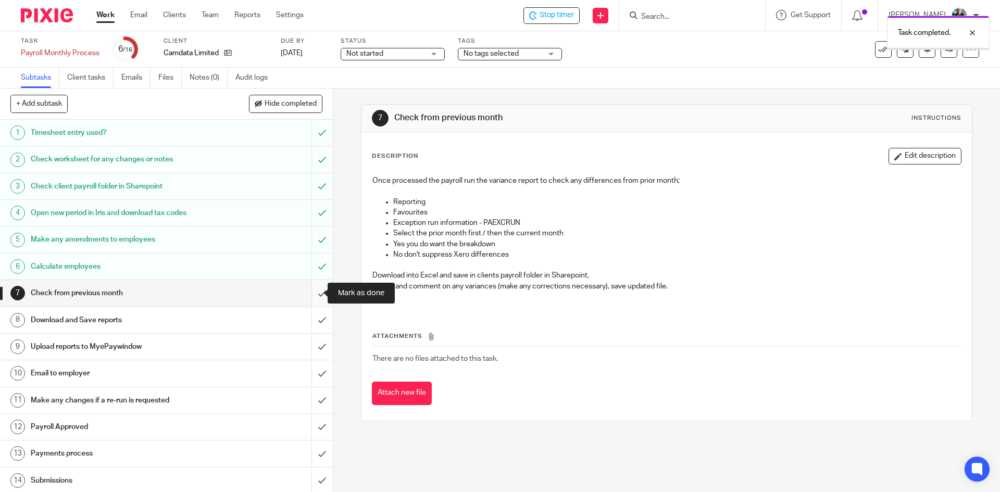
click at [312, 294] on input "submit" at bounding box center [166, 293] width 333 height 26
